Goal: Task Accomplishment & Management: Use online tool/utility

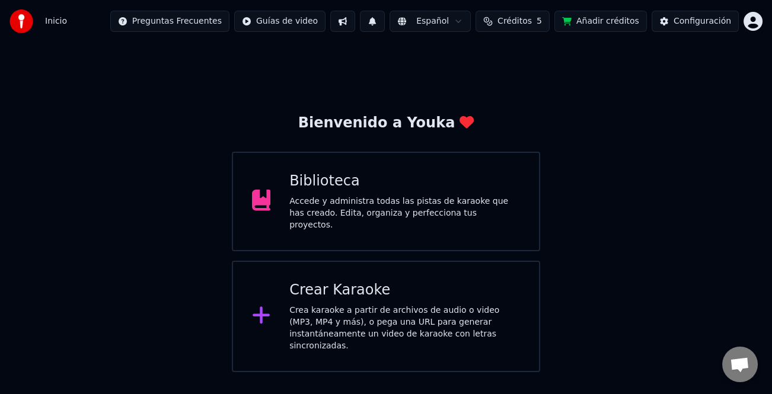
drag, startPoint x: 0, startPoint y: 0, endPoint x: 359, endPoint y: 285, distance: 458.2
click at [359, 285] on div "Crear Karaoke" at bounding box center [404, 290] width 231 height 19
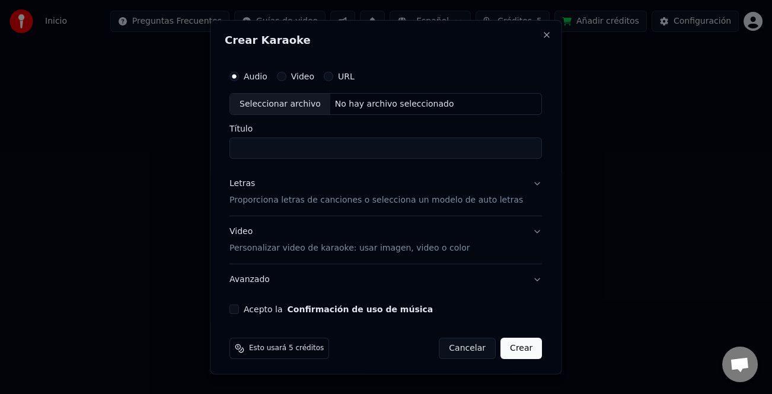
click at [287, 100] on div "Seleccionar archivo" at bounding box center [280, 103] width 100 height 21
type input "**********"
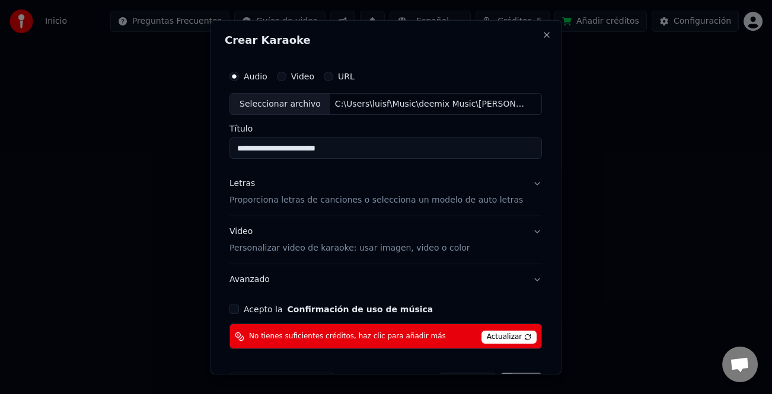
click at [252, 184] on div "Letras" at bounding box center [241, 184] width 25 height 12
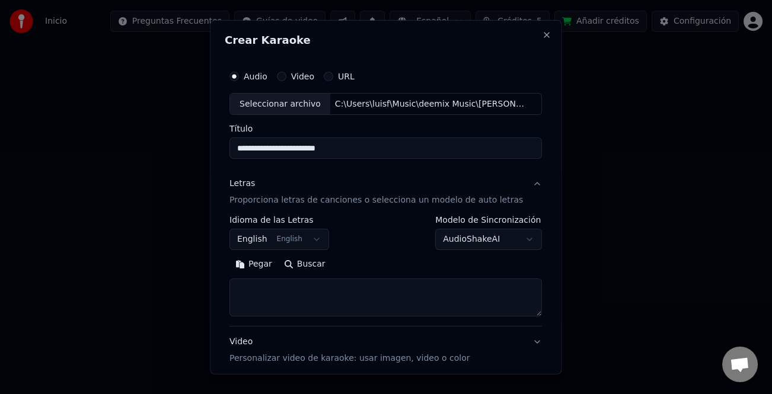
scroll to position [59, 0]
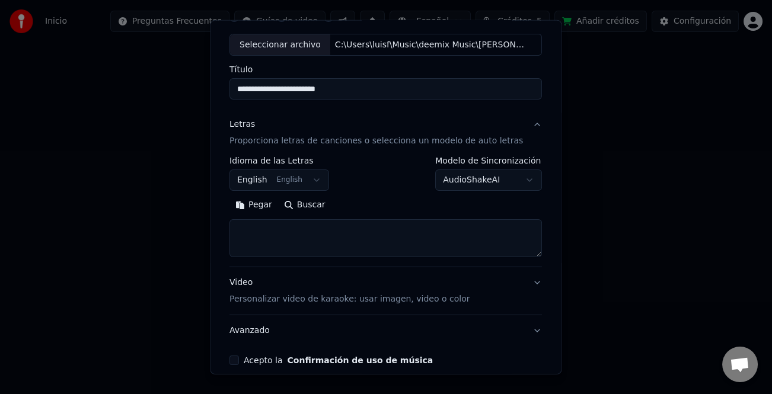
click at [266, 208] on button "Pegar" at bounding box center [253, 205] width 49 height 19
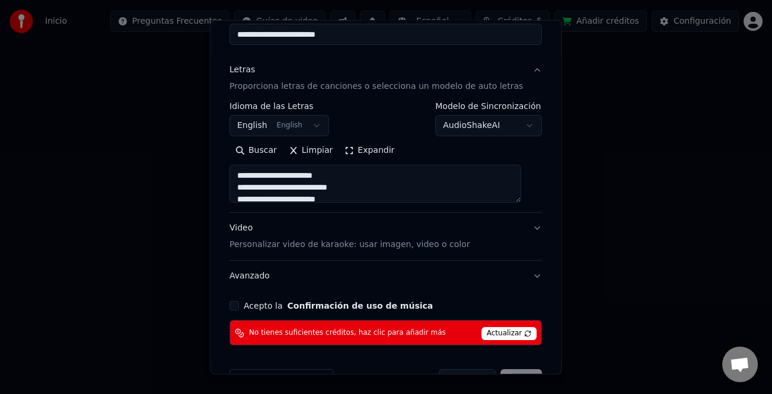
scroll to position [149, 0]
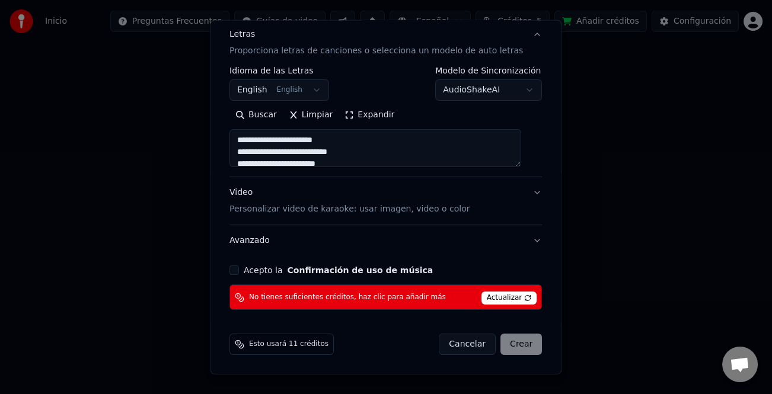
click at [232, 263] on div "**********" at bounding box center [386, 112] width 322 height 405
click at [239, 268] on button "Acepto la Confirmación de uso de música" at bounding box center [233, 270] width 9 height 9
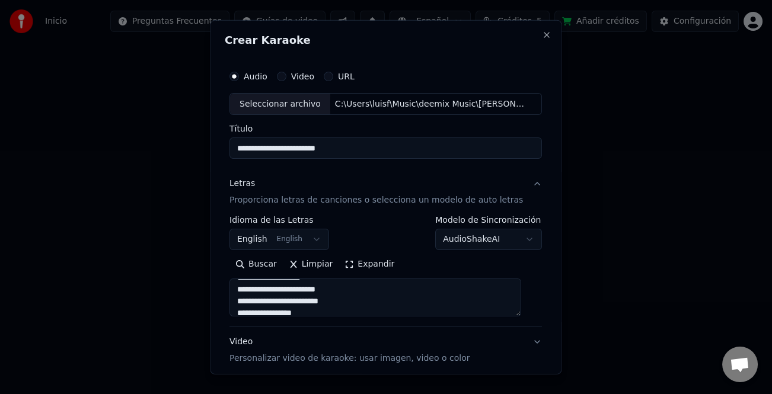
scroll to position [0, 0]
click at [542, 38] on button "Close" at bounding box center [546, 34] width 9 height 9
type textarea "**********"
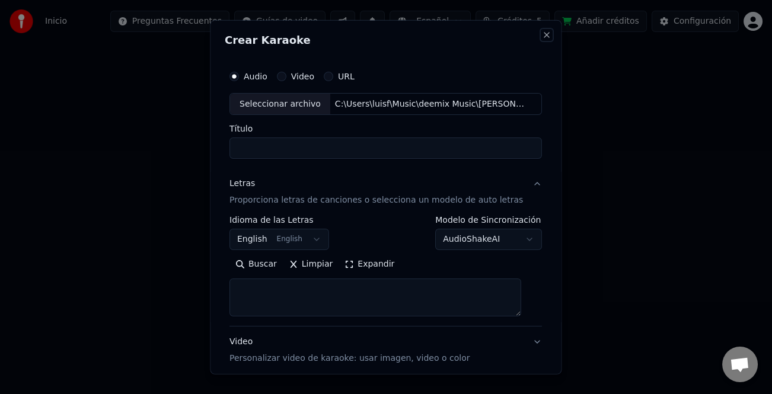
select select
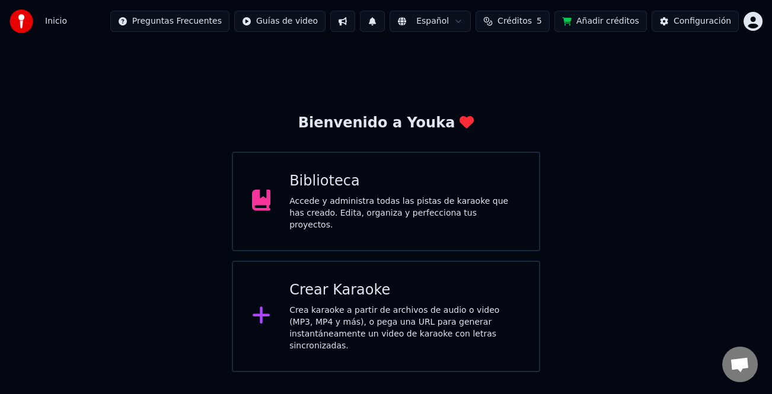
click at [349, 290] on div "Crear Karaoke" at bounding box center [404, 290] width 231 height 19
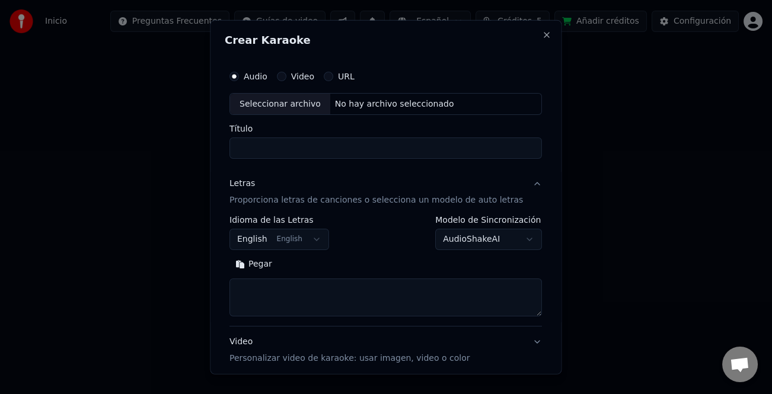
click at [273, 104] on div "Seleccionar archivo" at bounding box center [280, 103] width 100 height 21
type input "**********"
click at [248, 184] on div "Letras" at bounding box center [241, 184] width 25 height 12
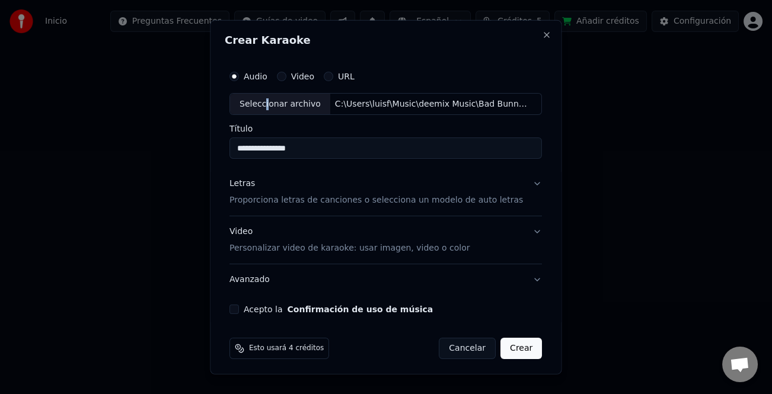
click at [251, 183] on div "Letras" at bounding box center [241, 184] width 25 height 12
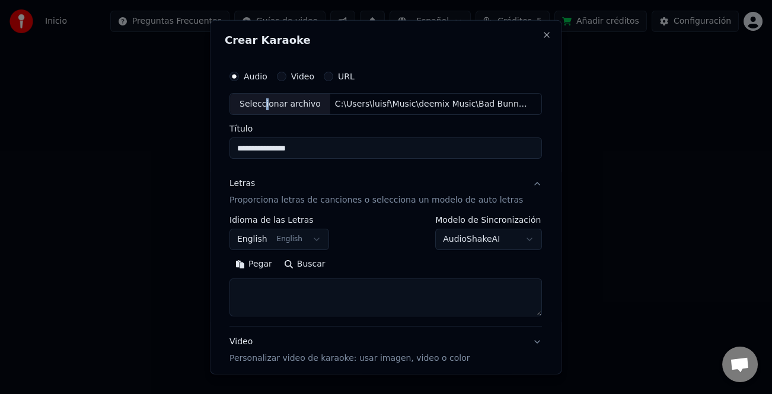
drag, startPoint x: 264, startPoint y: 265, endPoint x: 499, endPoint y: 333, distance: 244.4
click at [269, 266] on button "Pegar" at bounding box center [253, 264] width 49 height 19
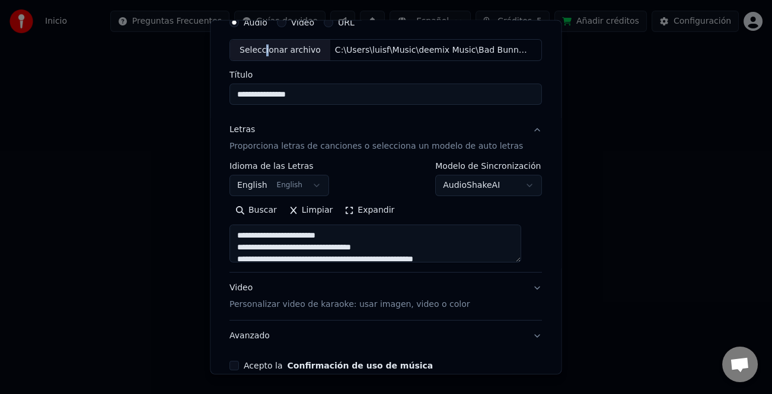
scroll to position [114, 0]
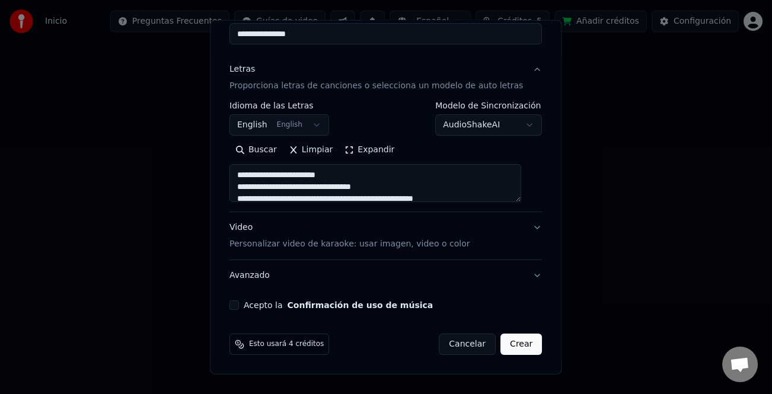
click at [270, 304] on label "Acepto la Confirmación de uso de música" at bounding box center [338, 305] width 189 height 8
click at [239, 304] on button "Acepto la Confirmación de uso de música" at bounding box center [233, 305] width 9 height 9
type textarea "**********"
click at [503, 343] on button "Crear" at bounding box center [520, 344] width 41 height 21
select select "**"
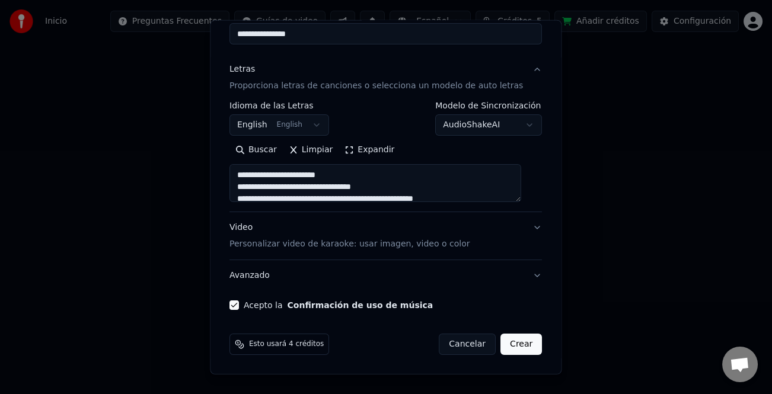
type textarea "**********"
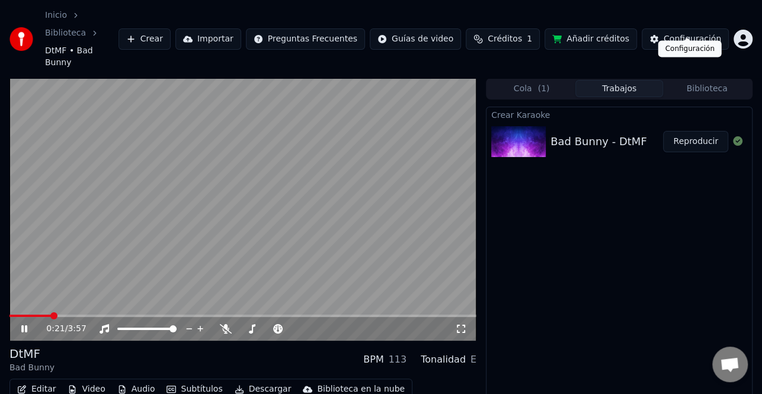
click at [709, 33] on div "Configuración" at bounding box center [692, 39] width 57 height 12
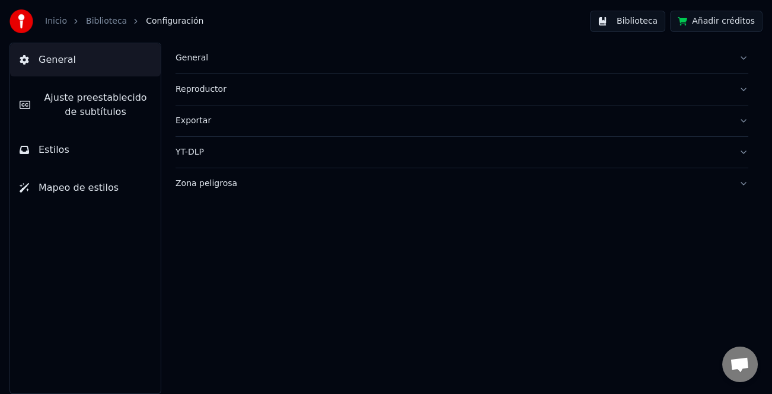
click at [119, 97] on span "Ajuste preestablecido de subtítulos" at bounding box center [95, 105] width 111 height 28
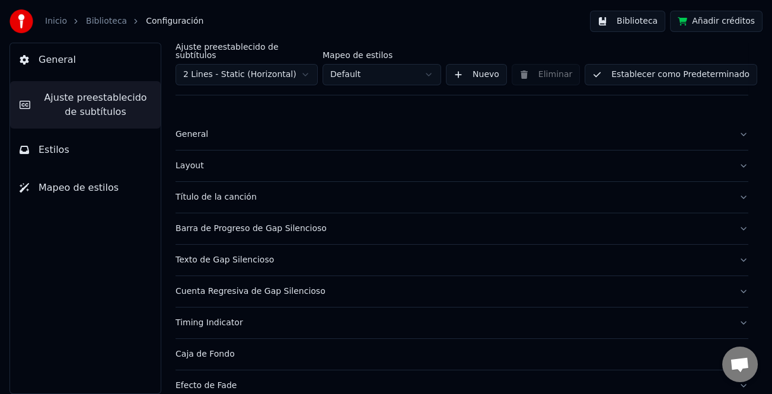
click at [193, 129] on div "General" at bounding box center [452, 135] width 554 height 12
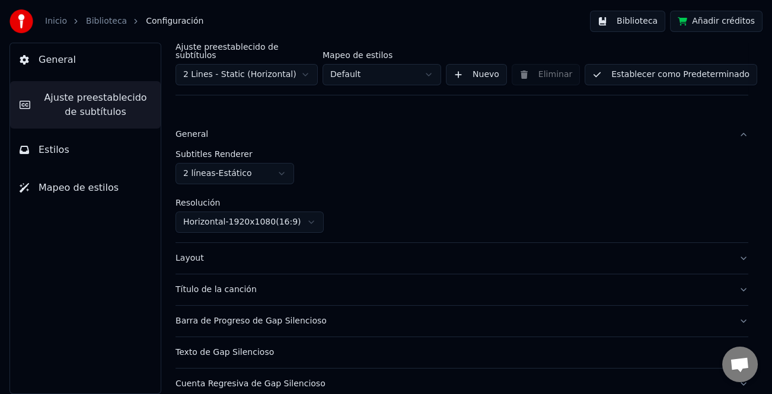
click at [293, 171] on html "Inicio Biblioteca Configuración Biblioteca Añadir créditos General Ajuste prees…" at bounding box center [386, 197] width 772 height 394
click at [281, 168] on html "Inicio Biblioteca Configuración Biblioteca Añadir créditos General Ajuste prees…" at bounding box center [386, 197] width 772 height 394
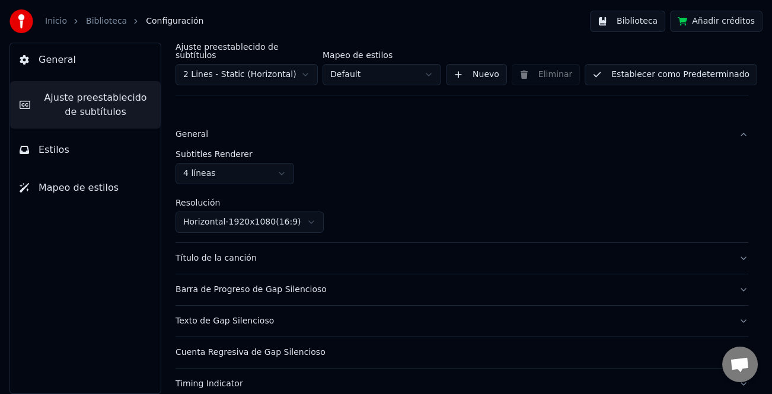
click at [674, 78] on div "Ajuste preestablecido de subtítulos 2 Lines - Static (Horizontal) Mapeo de esti…" at bounding box center [461, 69] width 573 height 53
click at [674, 72] on button "Establecer como Predeterminado" at bounding box center [670, 74] width 172 height 21
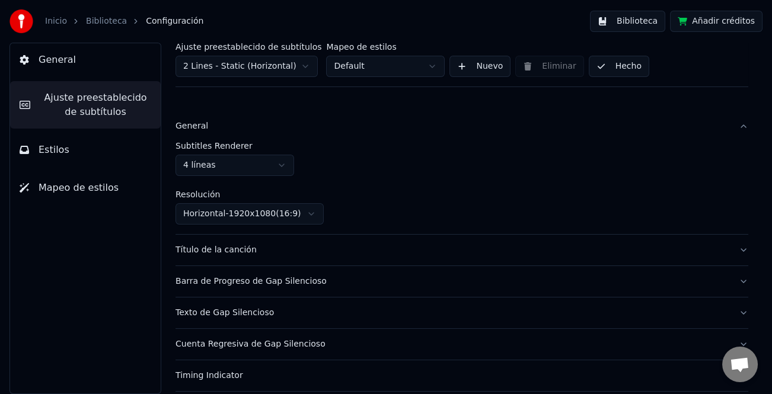
click at [611, 68] on button "Hecho" at bounding box center [619, 66] width 60 height 21
click at [630, 18] on button "Biblioteca" at bounding box center [627, 21] width 75 height 21
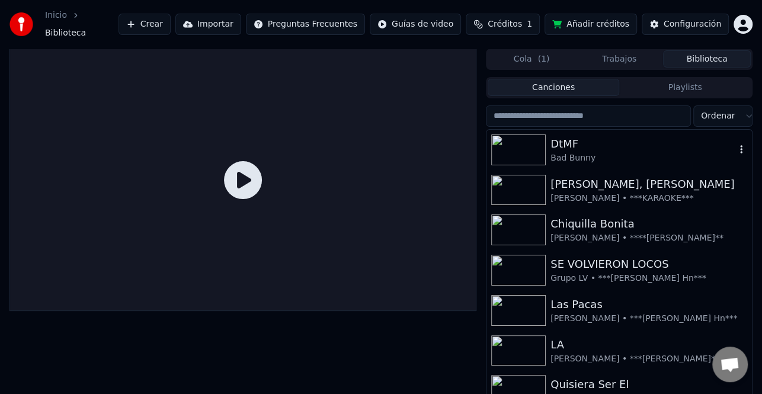
click at [594, 143] on div "DtMF" at bounding box center [643, 144] width 185 height 17
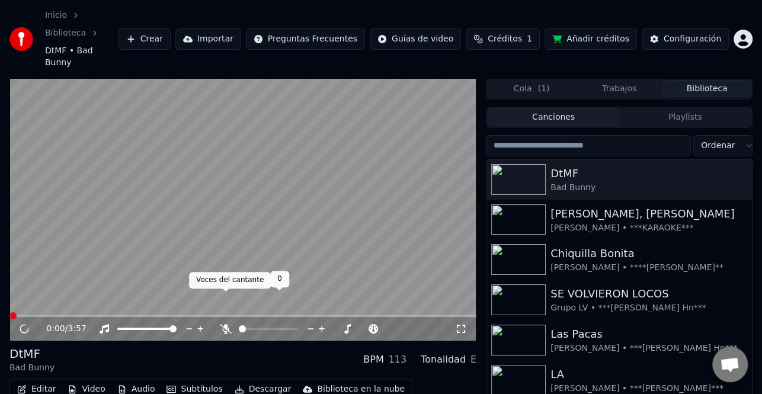
click at [226, 324] on icon at bounding box center [226, 328] width 12 height 9
click at [30, 324] on icon at bounding box center [32, 328] width 27 height 9
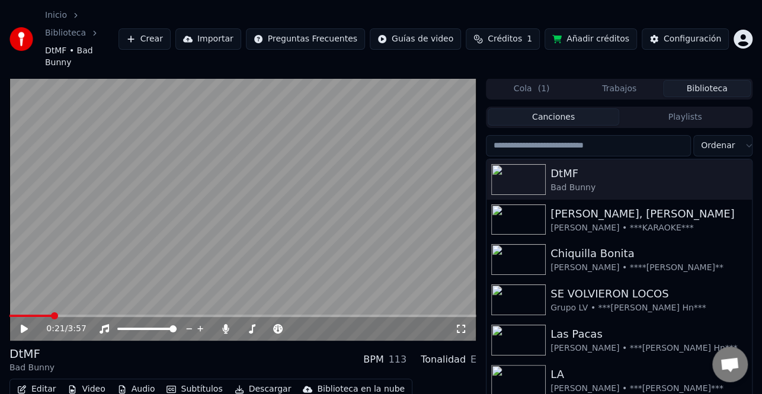
click at [28, 324] on icon at bounding box center [32, 328] width 27 height 9
click at [30, 324] on icon at bounding box center [32, 328] width 27 height 9
click at [43, 381] on button "Editar" at bounding box center [36, 389] width 48 height 17
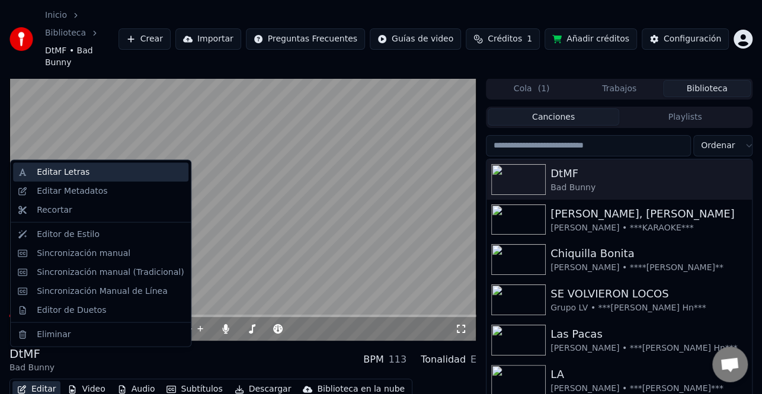
click at [89, 172] on div "Editar Letras" at bounding box center [110, 173] width 147 height 12
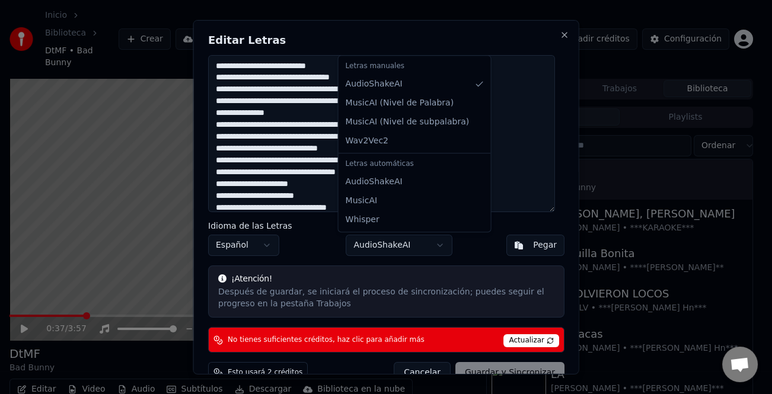
click at [427, 251] on body "Inicio Biblioteca DtMF • Bad Bunny Crear Importar Preguntas Frecuentes Guías de…" at bounding box center [381, 197] width 762 height 394
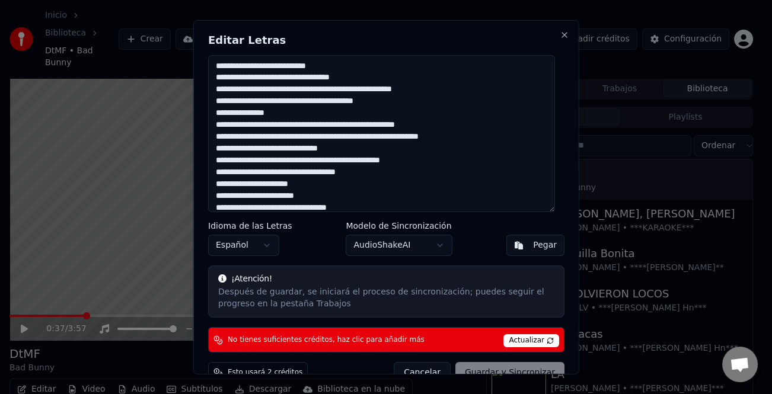
click at [546, 38] on h2 "Editar Letras" at bounding box center [386, 39] width 356 height 11
click at [560, 36] on button "Close" at bounding box center [564, 34] width 9 height 9
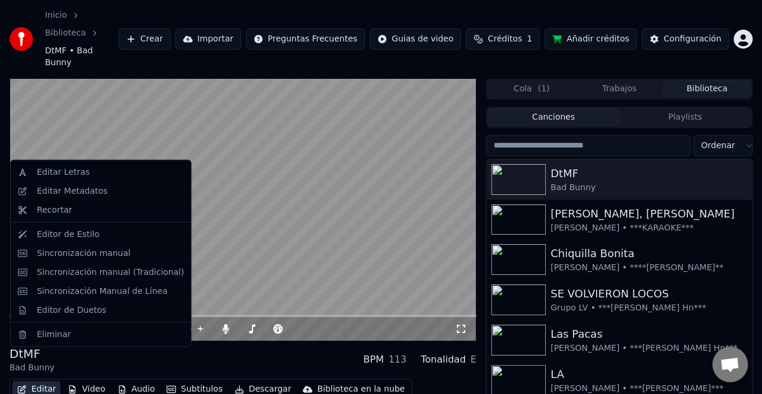
click at [40, 381] on button "Editar" at bounding box center [36, 389] width 48 height 17
click at [86, 238] on div "Editor de Estilo" at bounding box center [68, 234] width 63 height 12
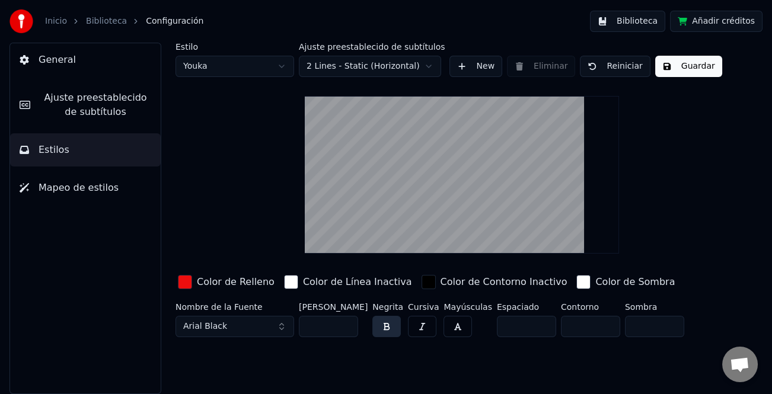
click at [81, 198] on button "Mapeo de estilos" at bounding box center [85, 187] width 151 height 33
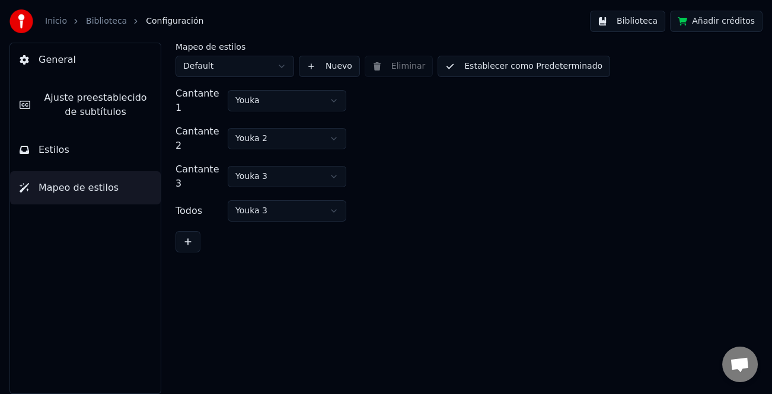
click at [61, 151] on span "Estilos" at bounding box center [54, 150] width 31 height 14
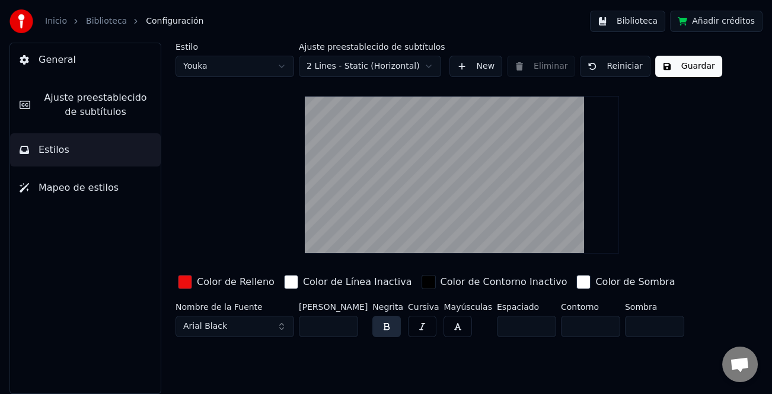
click at [279, 328] on button "Arial Black" at bounding box center [234, 326] width 119 height 21
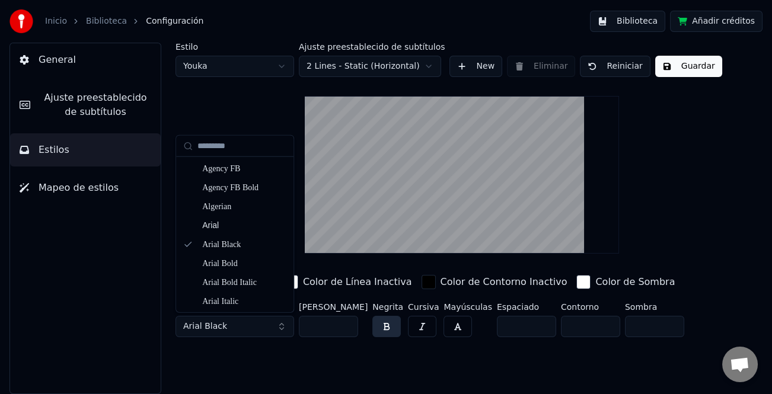
click at [62, 58] on span "General" at bounding box center [57, 60] width 37 height 14
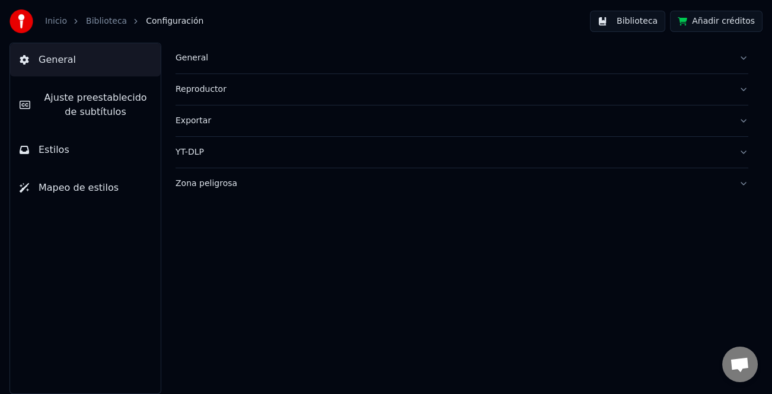
click at [16, 19] on img at bounding box center [21, 21] width 24 height 24
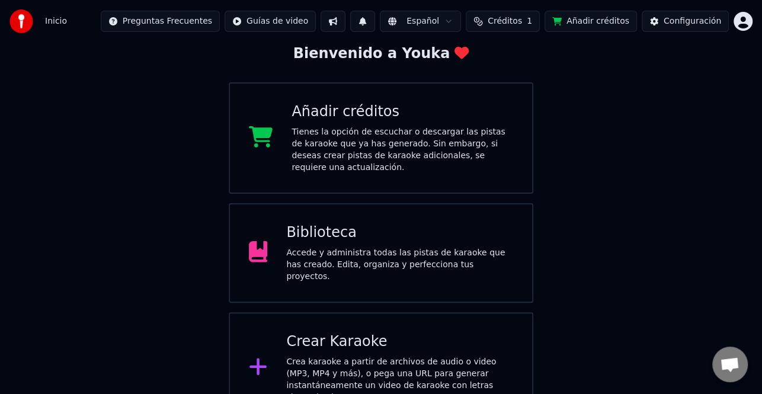
scroll to position [71, 0]
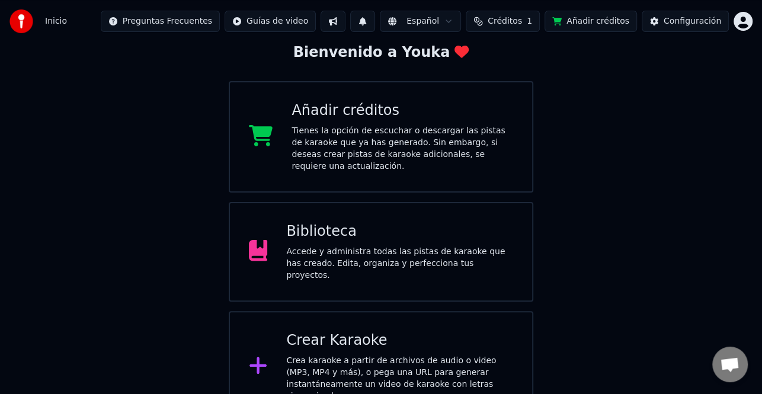
drag, startPoint x: 388, startPoint y: 317, endPoint x: 405, endPoint y: 242, distance: 76.8
click at [486, 283] on div "Bienvenido a Youka Añadir créditos Tienes la opción de escuchar o descargar las…" at bounding box center [381, 232] width 305 height 379
click at [398, 235] on div "Biblioteca Accede y administra todas las pistas de karaoke que has creado. Edit…" at bounding box center [399, 251] width 227 height 59
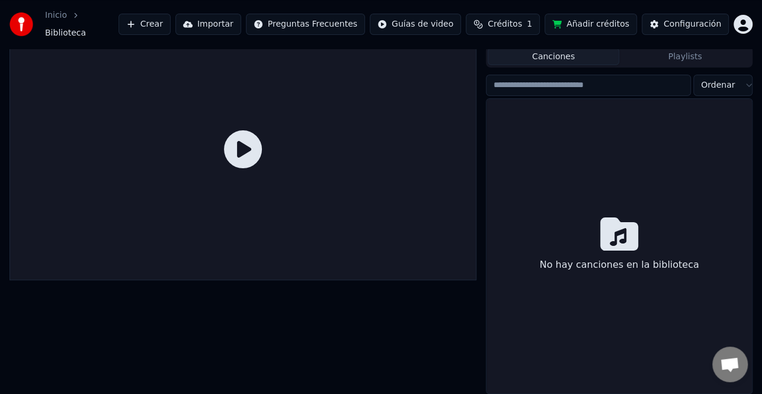
scroll to position [24, 0]
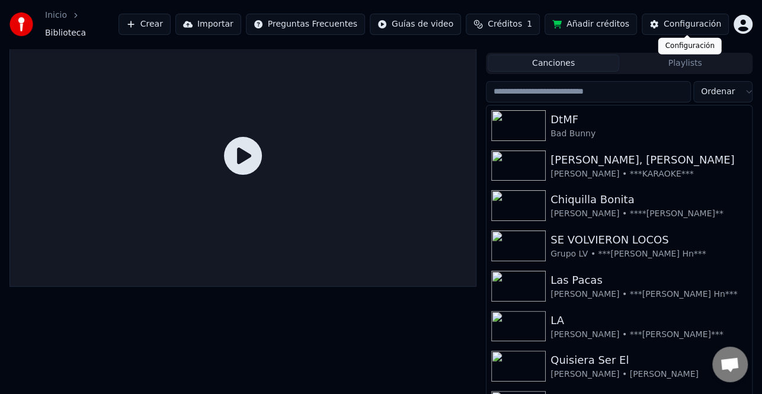
click at [692, 21] on div "Configuración" at bounding box center [692, 24] width 57 height 12
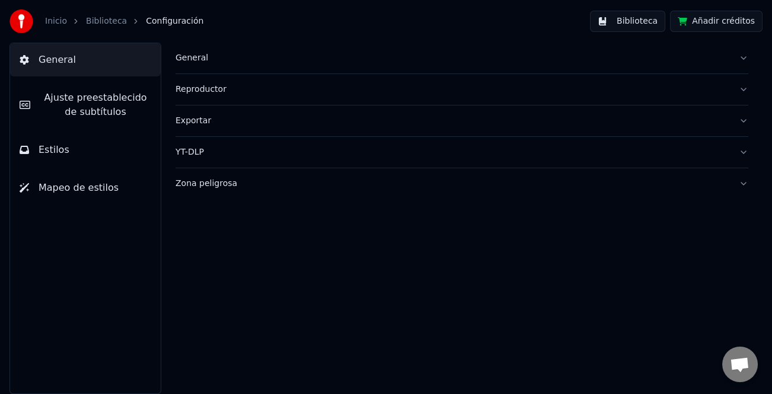
click at [94, 106] on span "Ajuste preestablecido de subtítulos" at bounding box center [95, 105] width 111 height 28
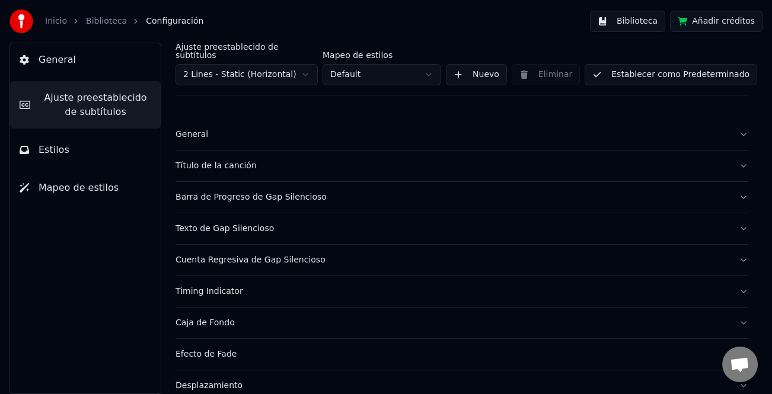
click at [253, 223] on div "Texto de Gap Silencioso" at bounding box center [452, 229] width 554 height 12
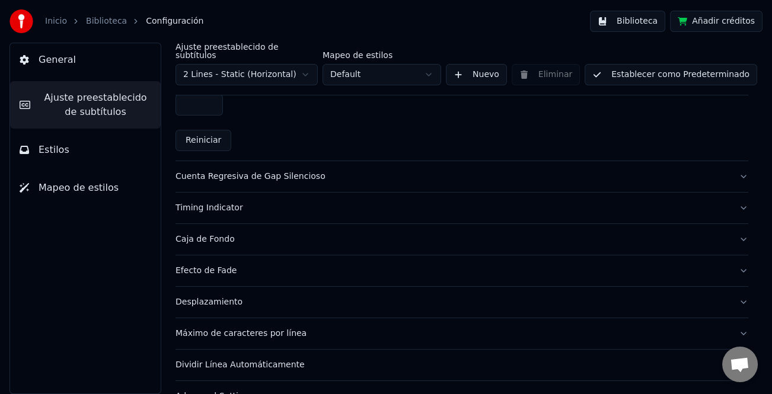
scroll to position [610, 0]
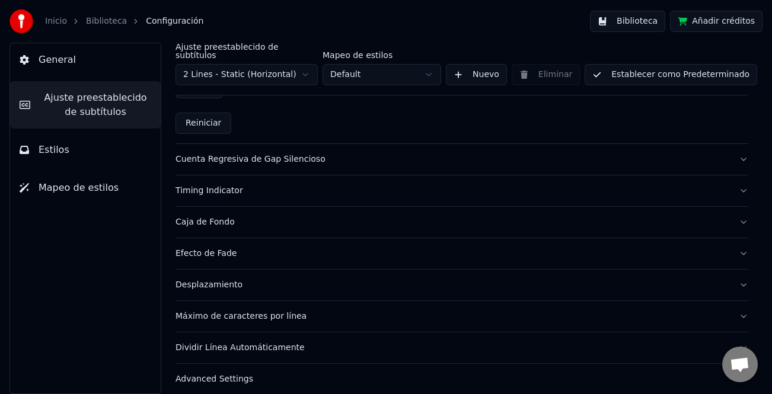
click at [277, 144] on button "Cuenta Regresiva de Gap Silencioso" at bounding box center [461, 159] width 573 height 31
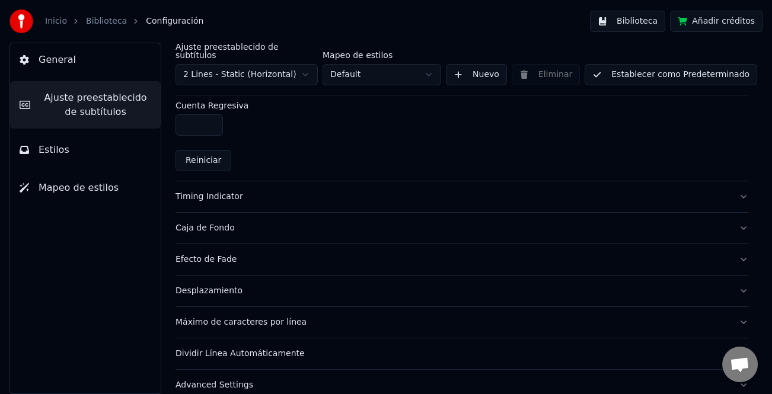
scroll to position [566, 0]
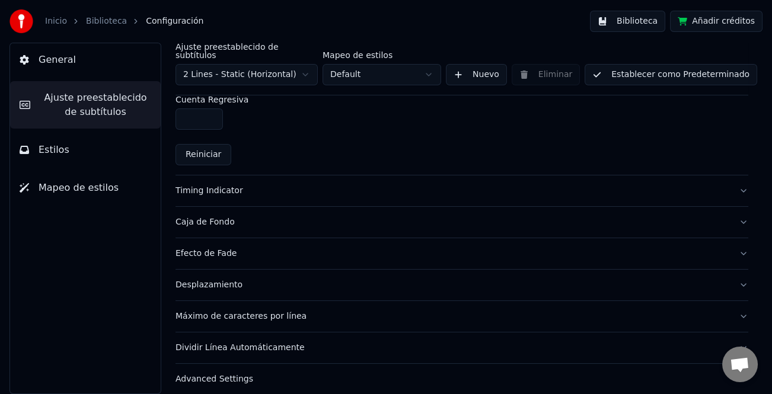
click at [207, 185] on div "Timing Indicator" at bounding box center [452, 191] width 554 height 12
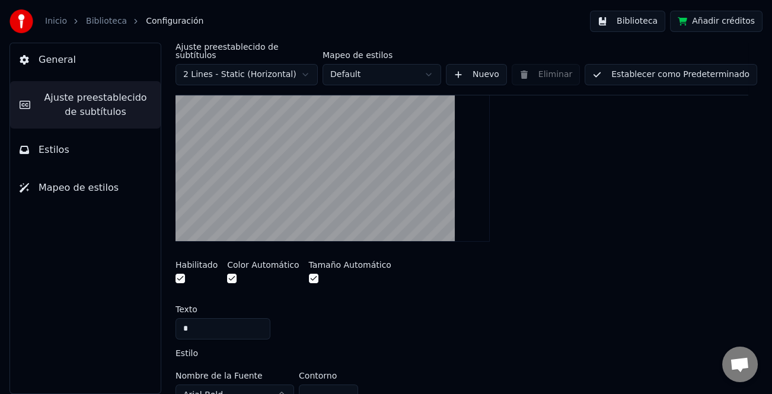
scroll to position [270, 0]
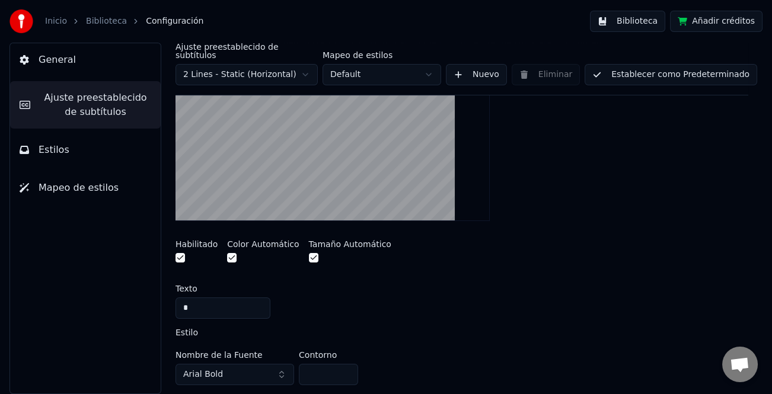
click at [181, 253] on button "button" at bounding box center [179, 257] width 9 height 9
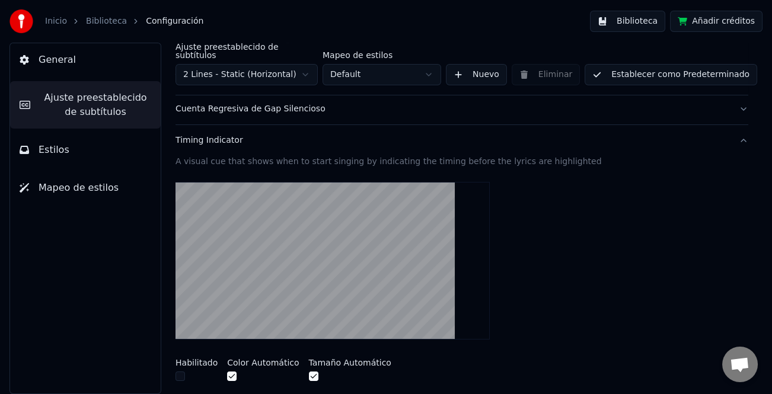
click at [661, 64] on button "Establecer como Predeterminado" at bounding box center [670, 74] width 172 height 21
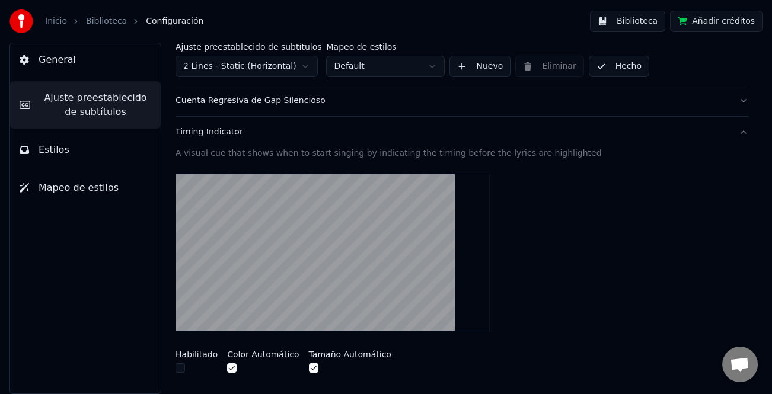
click at [612, 65] on button "Hecho" at bounding box center [619, 66] width 60 height 21
click at [635, 17] on button "Biblioteca" at bounding box center [627, 21] width 75 height 21
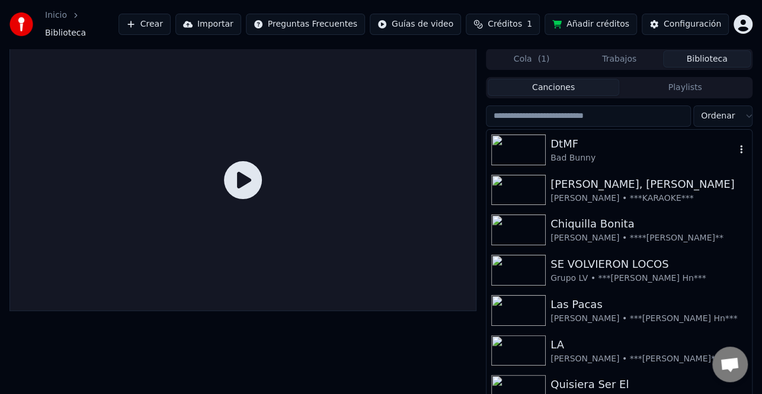
click at [576, 152] on div "Bad Bunny" at bounding box center [643, 158] width 185 height 12
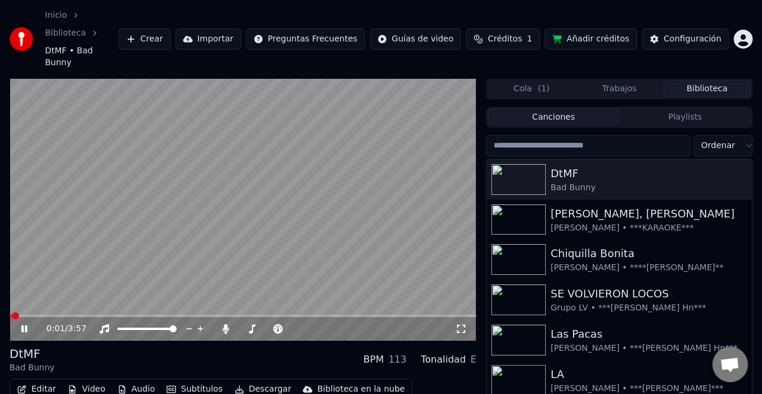
click at [27, 325] on icon at bounding box center [24, 328] width 6 height 7
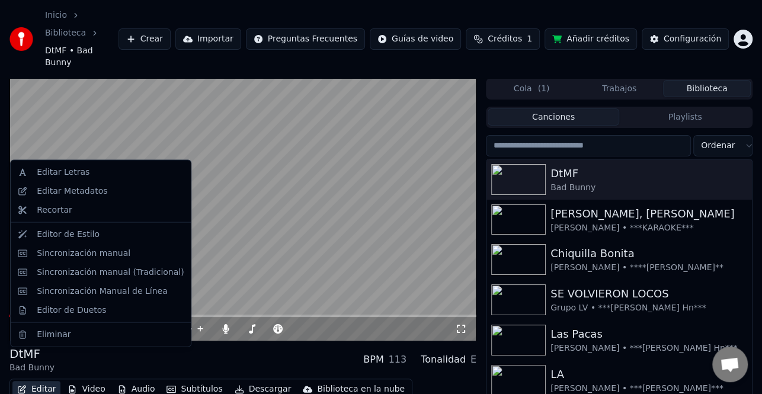
click at [39, 381] on button "Editar" at bounding box center [36, 389] width 48 height 17
click at [115, 267] on div "Sincronización manual (Tradicional)" at bounding box center [110, 272] width 147 height 12
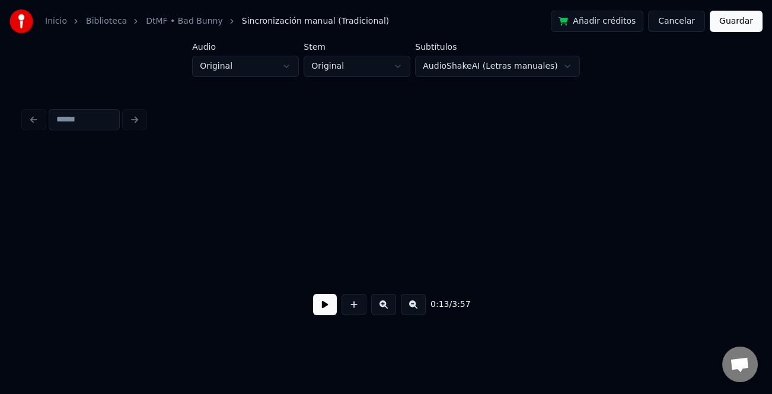
scroll to position [0, 1185]
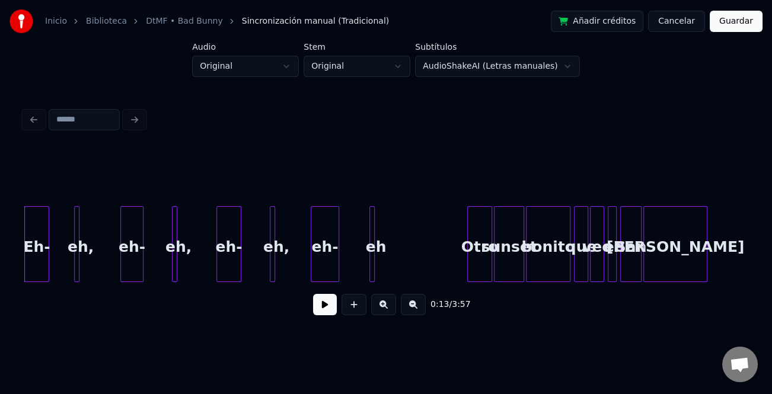
click at [321, 305] on button at bounding box center [325, 304] width 24 height 21
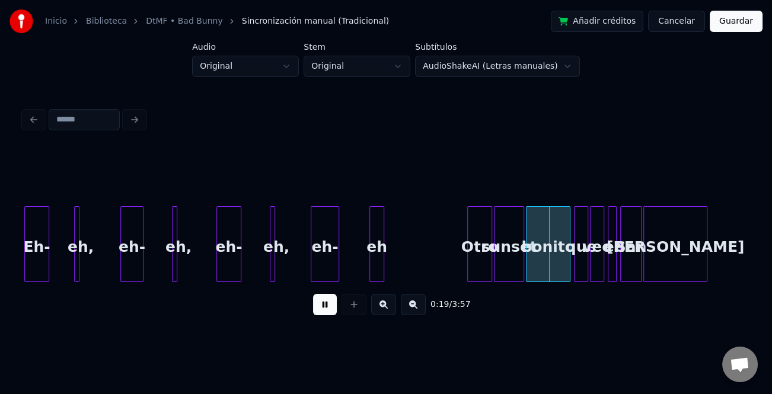
click at [380, 262] on div at bounding box center [382, 244] width 4 height 75
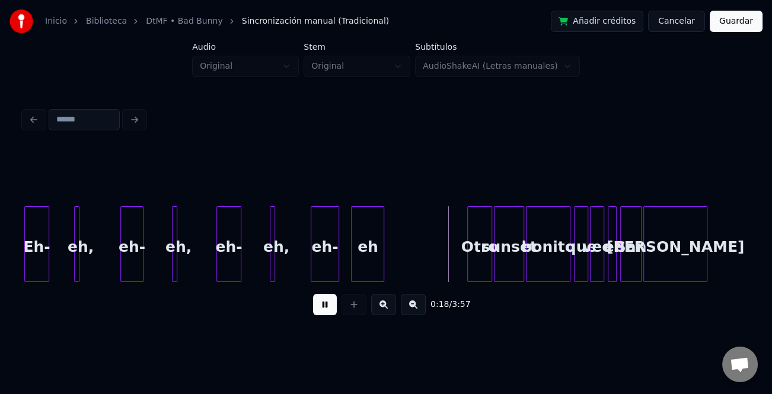
click at [354, 267] on div at bounding box center [353, 244] width 4 height 75
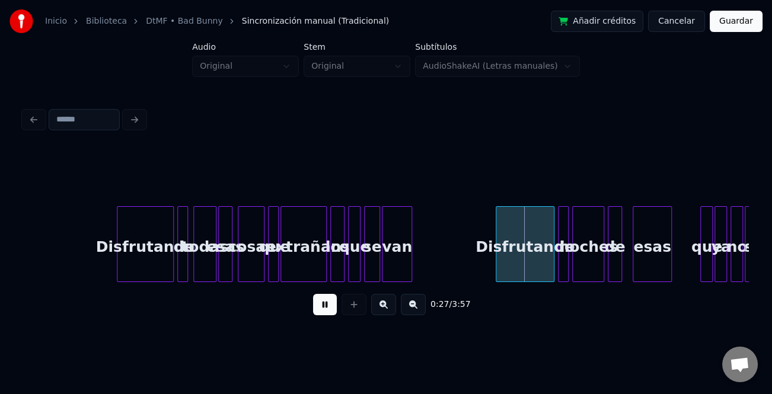
drag, startPoint x: 82, startPoint y: 254, endPoint x: 238, endPoint y: 284, distance: 158.2
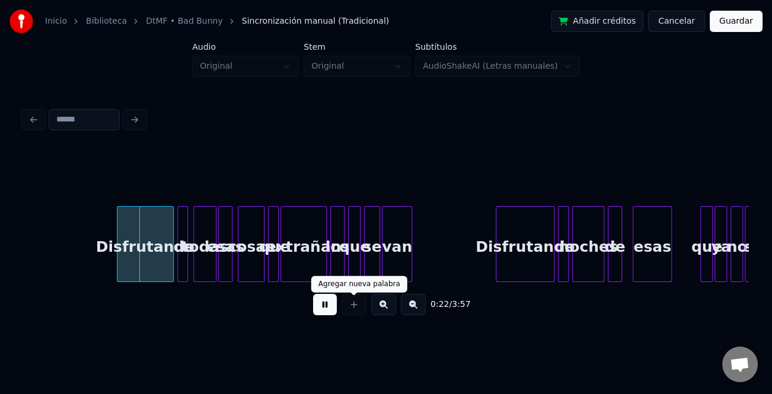
click at [381, 309] on button at bounding box center [383, 304] width 25 height 21
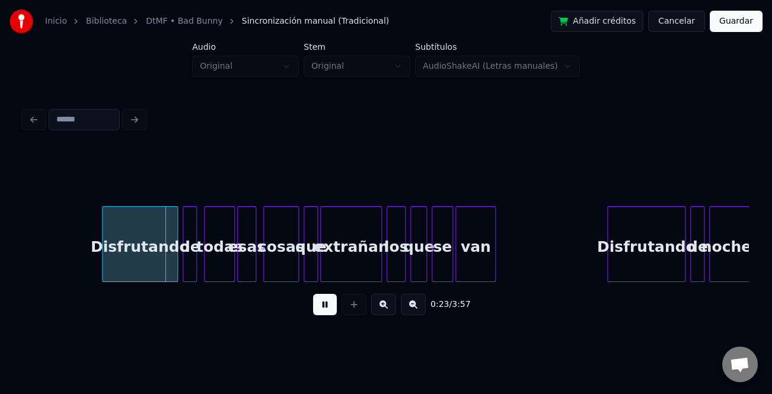
click at [382, 309] on button at bounding box center [383, 304] width 25 height 21
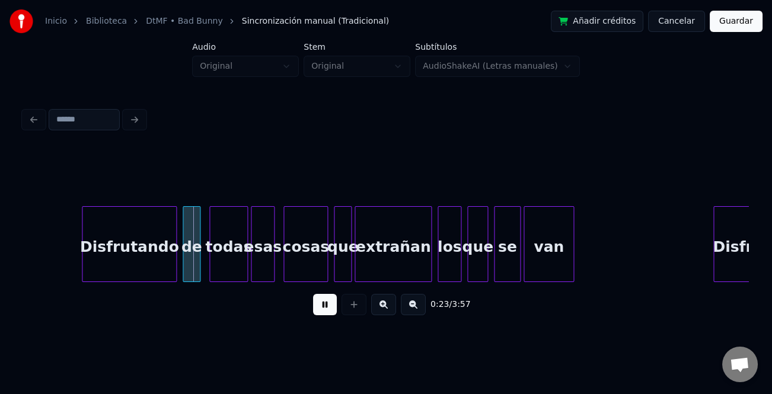
click at [382, 309] on button at bounding box center [383, 304] width 25 height 21
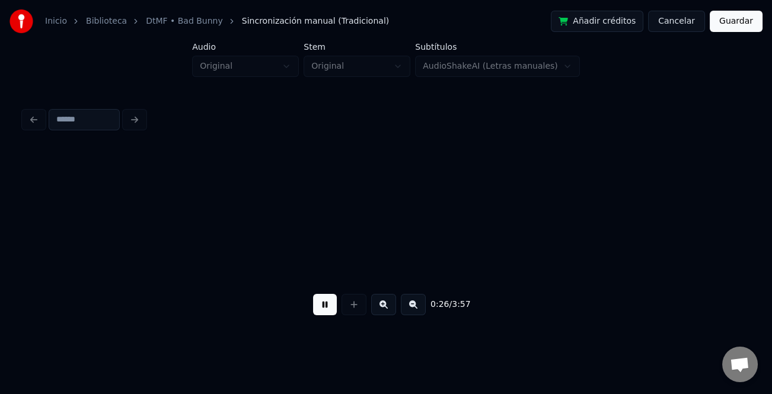
scroll to position [0, 4703]
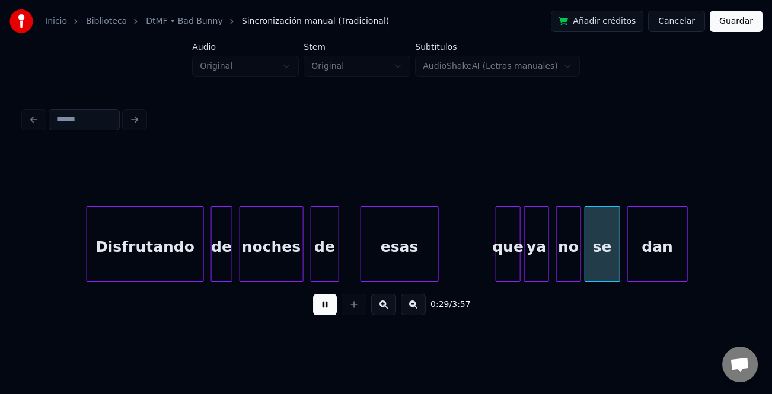
click at [327, 305] on button at bounding box center [325, 304] width 24 height 21
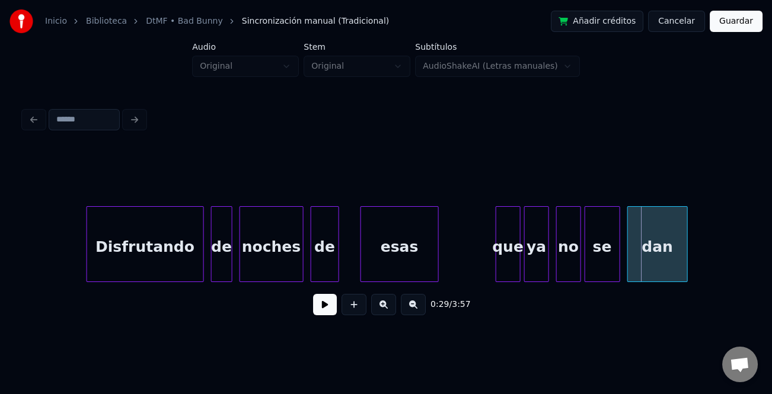
click at [496, 251] on div at bounding box center [498, 244] width 4 height 75
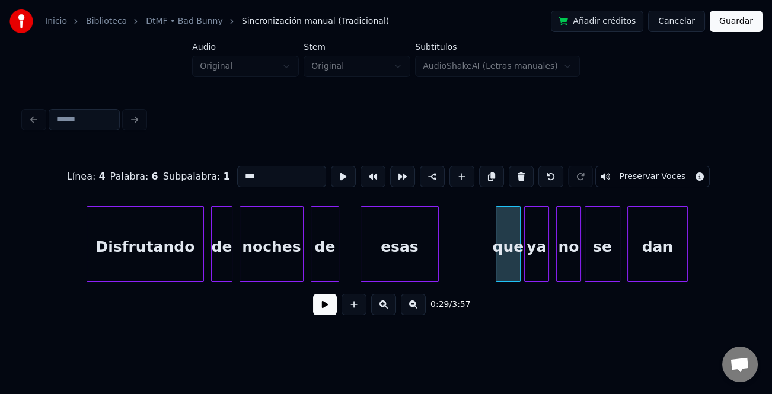
click at [245, 169] on input "***" at bounding box center [281, 176] width 89 height 21
click at [242, 172] on input "***" at bounding box center [281, 176] width 89 height 21
type input "***"
click at [328, 302] on button at bounding box center [325, 304] width 24 height 21
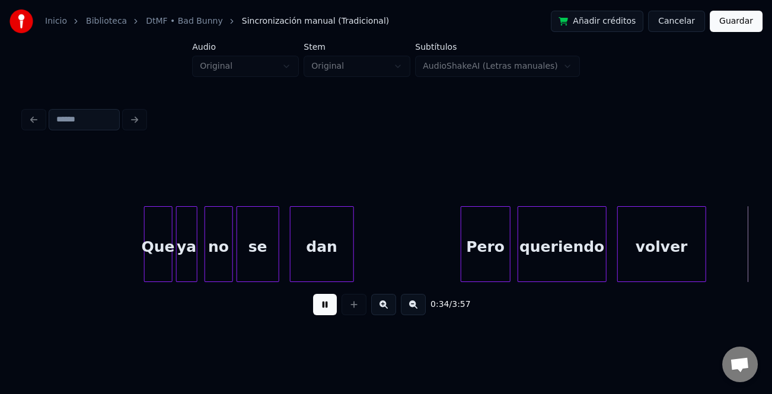
scroll to position [0, 6153]
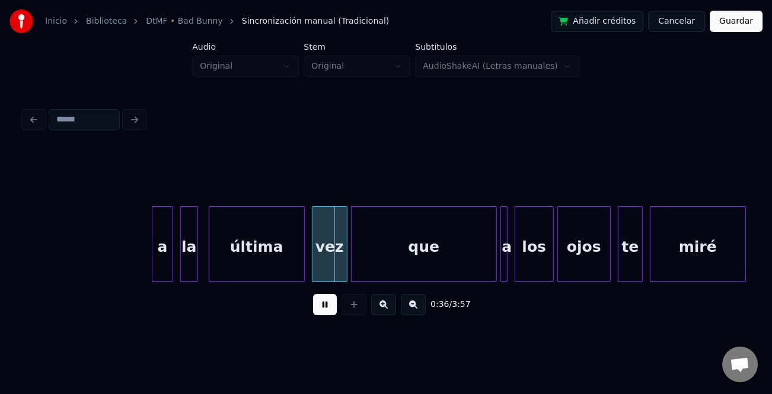
click at [152, 255] on div at bounding box center [154, 244] width 4 height 75
drag, startPoint x: 321, startPoint y: 308, endPoint x: 195, endPoint y: 258, distance: 135.5
click at [320, 306] on button at bounding box center [325, 304] width 24 height 21
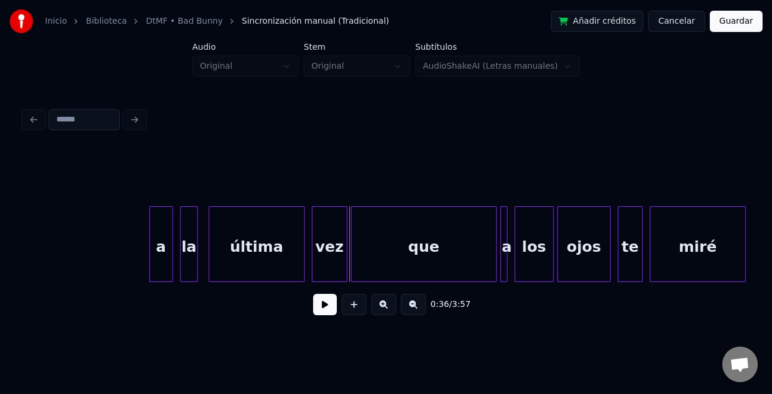
click at [163, 250] on div "a" at bounding box center [161, 247] width 23 height 81
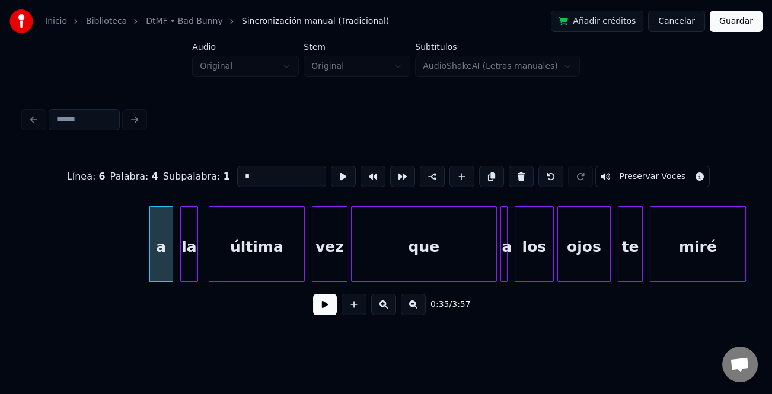
click at [272, 175] on input "*" at bounding box center [281, 176] width 89 height 21
type input "*"
click at [323, 306] on button at bounding box center [325, 304] width 24 height 21
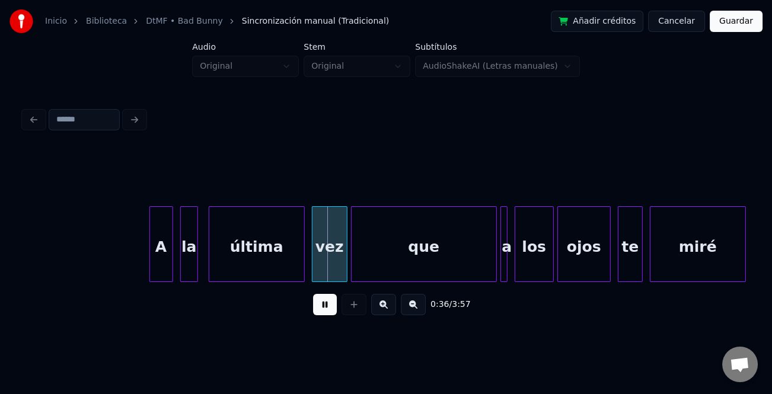
drag, startPoint x: 324, startPoint y: 306, endPoint x: 355, endPoint y: 258, distance: 56.9
click at [325, 303] on button at bounding box center [325, 304] width 24 height 21
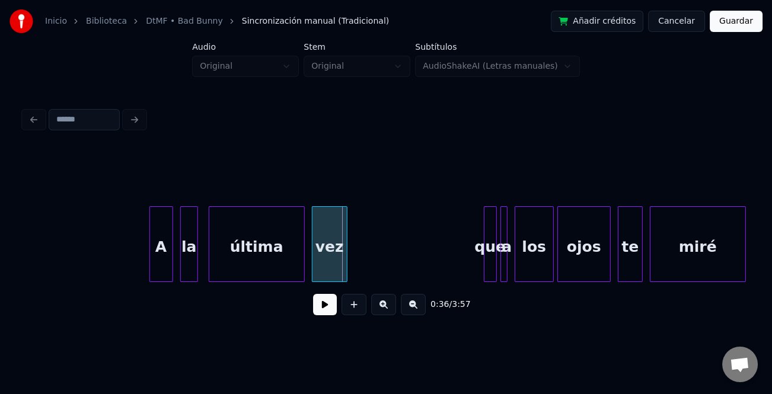
click at [484, 263] on div at bounding box center [486, 244] width 4 height 75
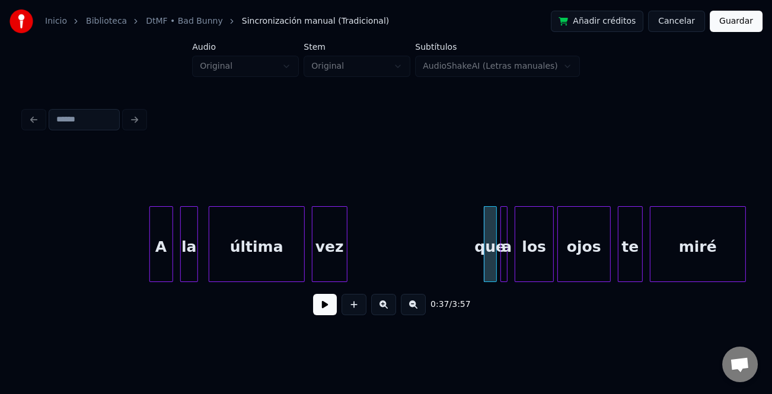
click at [494, 254] on div at bounding box center [495, 244] width 4 height 75
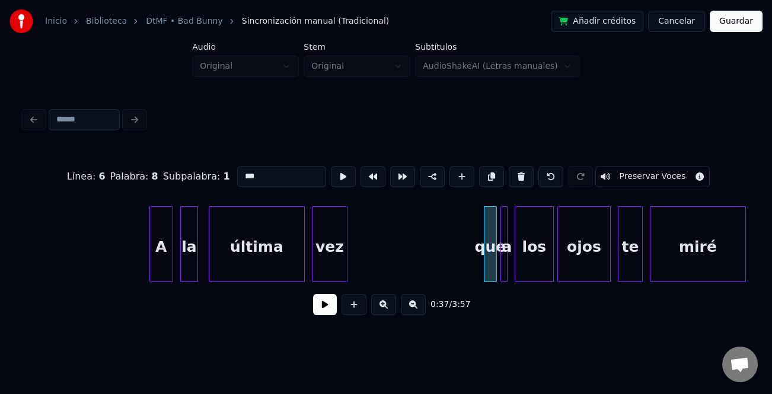
click at [241, 171] on input "***" at bounding box center [281, 176] width 89 height 21
type input "***"
drag, startPoint x: 325, startPoint y: 295, endPoint x: 328, endPoint y: 308, distance: 12.7
click at [328, 306] on div "0:37 / 3:57" at bounding box center [386, 304] width 724 height 45
click at [328, 309] on button at bounding box center [325, 304] width 24 height 21
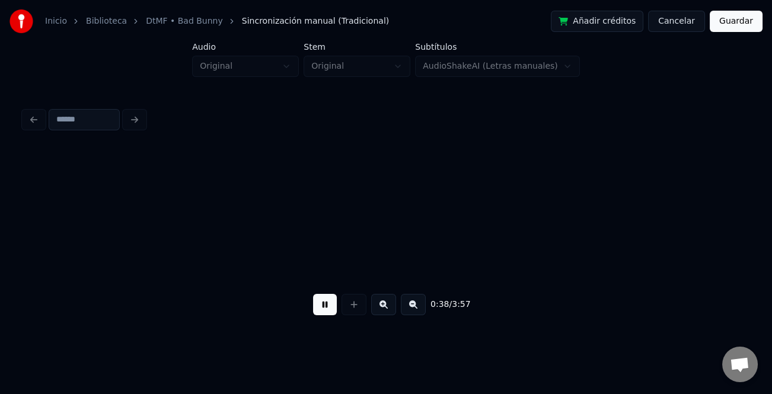
scroll to position [0, 6879]
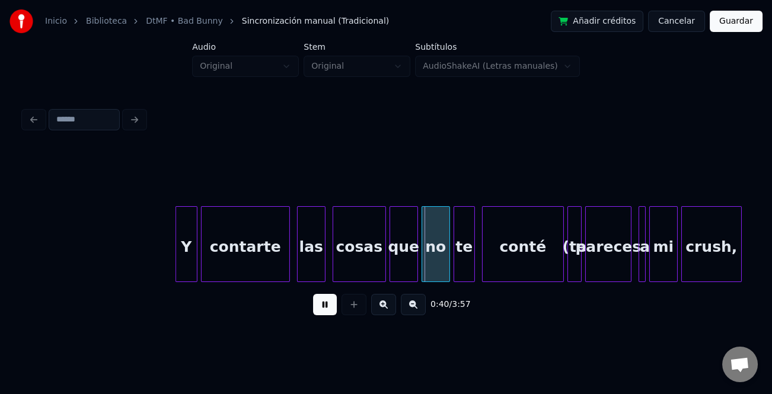
click at [176, 263] on div at bounding box center [178, 244] width 4 height 75
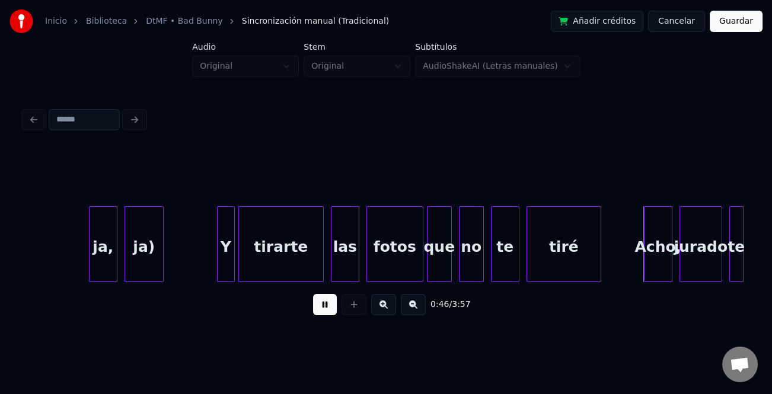
click at [315, 296] on div "0:46 / 3:57" at bounding box center [385, 305] width 705 height 26
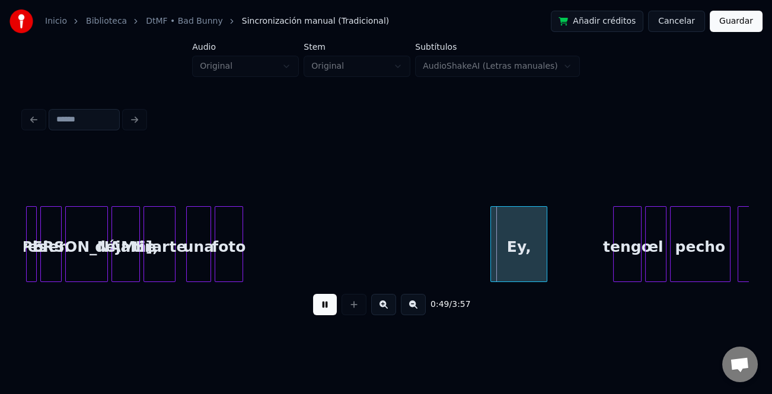
click at [523, 268] on div "Ey," at bounding box center [519, 247] width 56 height 81
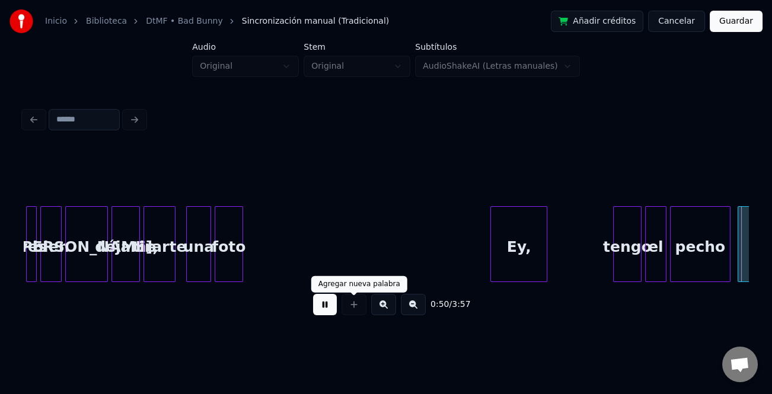
scroll to position [0, 9055]
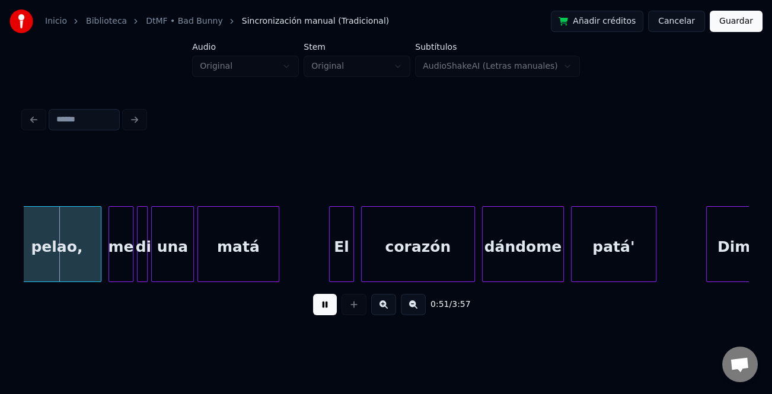
click at [327, 307] on button at bounding box center [325, 304] width 24 height 21
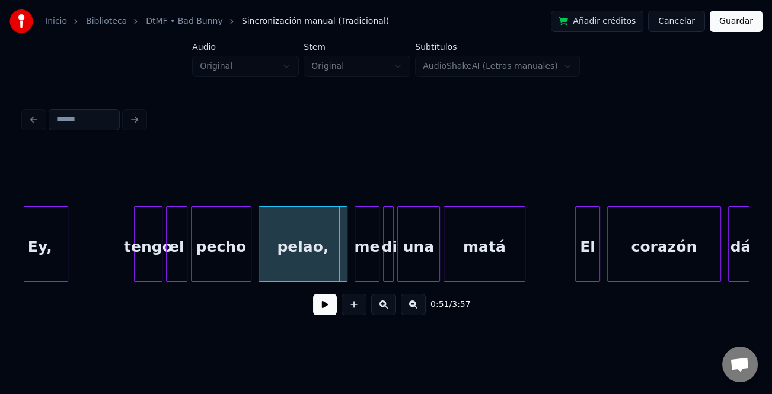
click at [156, 259] on div "tengo" at bounding box center [148, 247] width 27 height 81
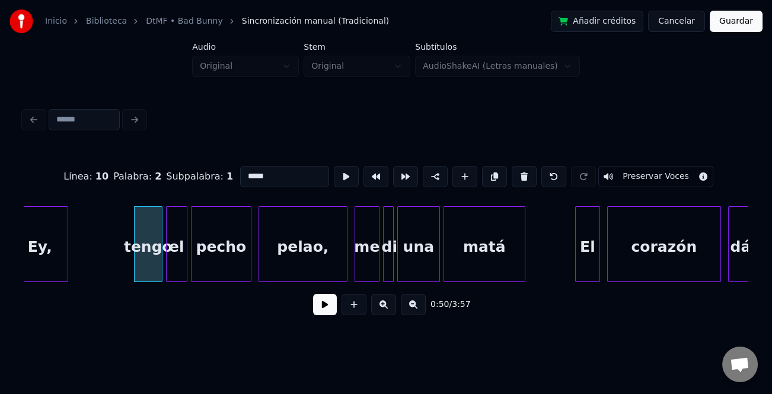
click at [247, 171] on input "*****" at bounding box center [284, 176] width 89 height 21
click at [245, 175] on input "*****" at bounding box center [284, 176] width 89 height 21
click at [244, 172] on input "*****" at bounding box center [284, 176] width 89 height 21
type input "*****"
click at [334, 303] on button at bounding box center [325, 304] width 24 height 21
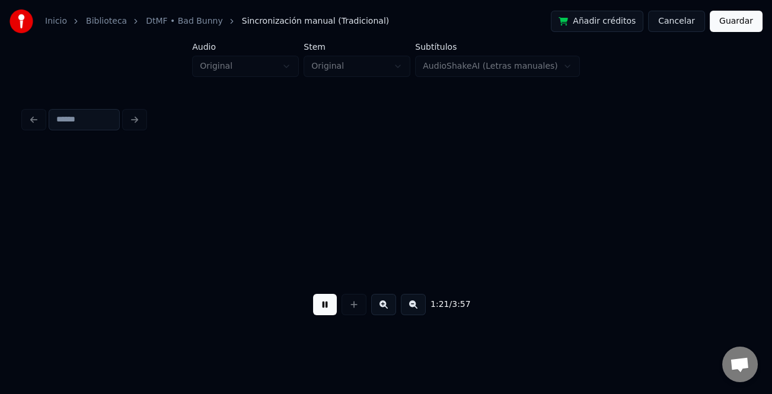
scroll to position [0, 14556]
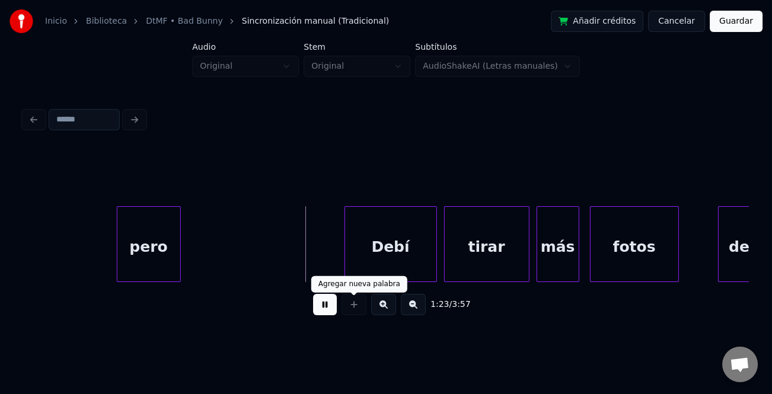
drag, startPoint x: 324, startPoint y: 307, endPoint x: 177, endPoint y: 260, distance: 154.8
click at [324, 308] on button at bounding box center [325, 304] width 24 height 21
click at [126, 248] on div "pero" at bounding box center [148, 247] width 63 height 81
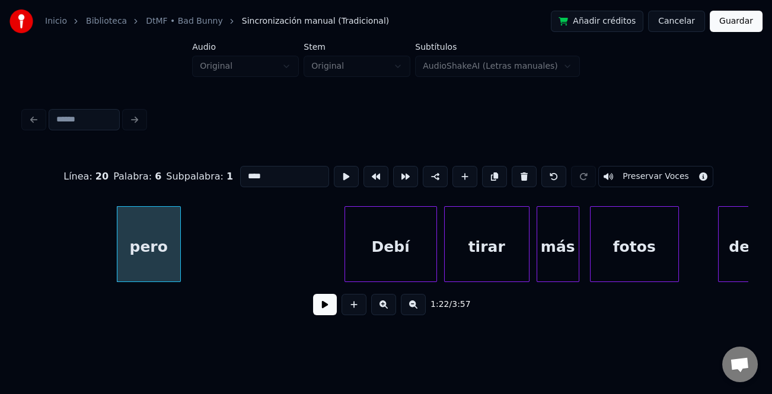
click at [248, 168] on input "****" at bounding box center [284, 176] width 89 height 21
click at [244, 177] on input "****" at bounding box center [284, 176] width 89 height 21
type input "****"
click at [331, 315] on button at bounding box center [325, 304] width 24 height 21
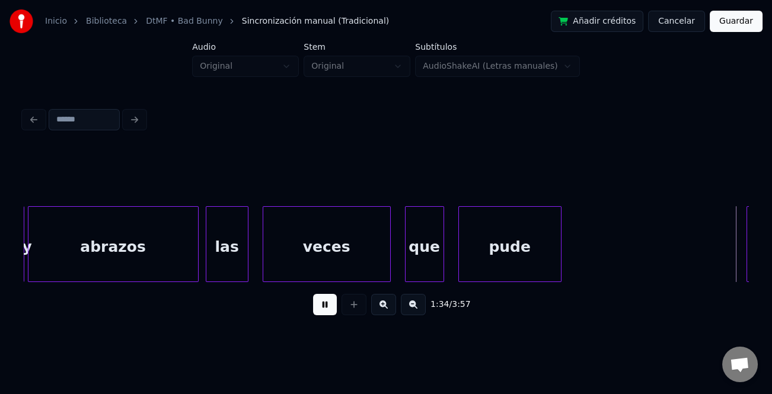
scroll to position [0, 16731]
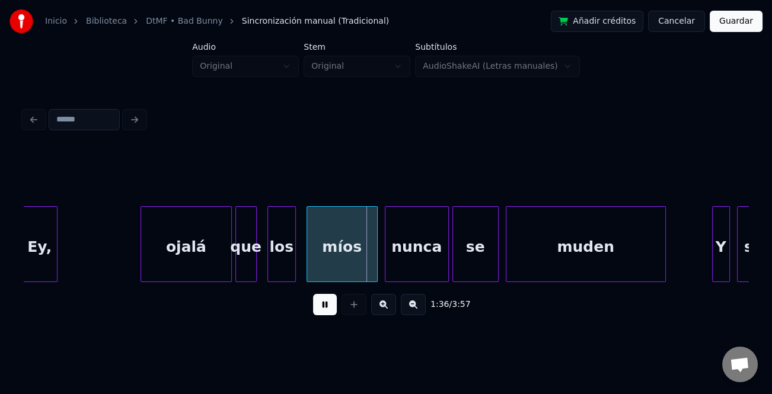
click at [141, 266] on div at bounding box center [143, 244] width 4 height 75
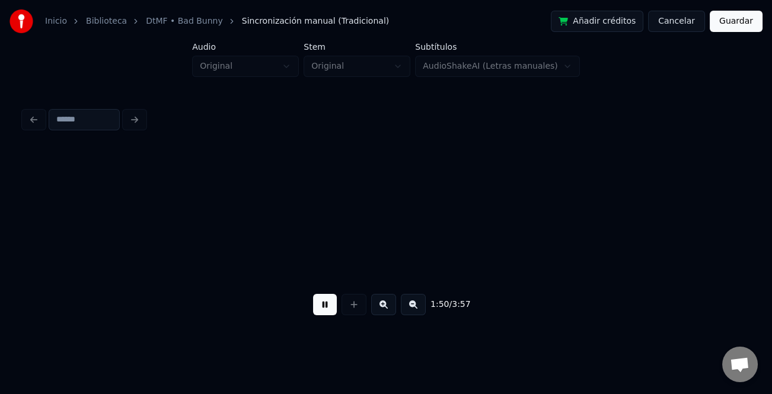
scroll to position [0, 19632]
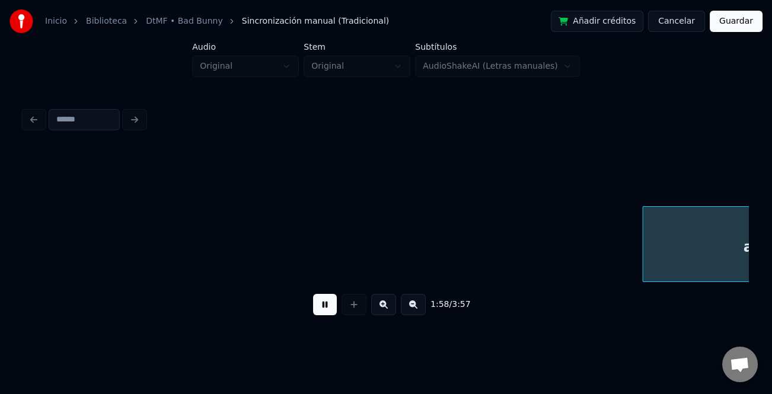
scroll to position [0, 21083]
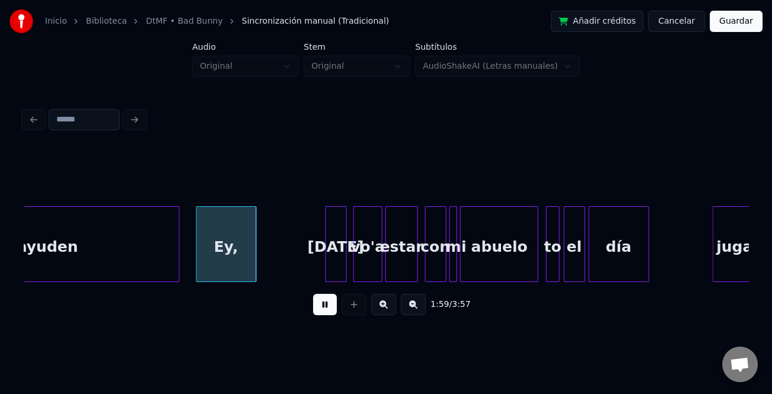
click at [229, 257] on div "Ey," at bounding box center [226, 247] width 59 height 81
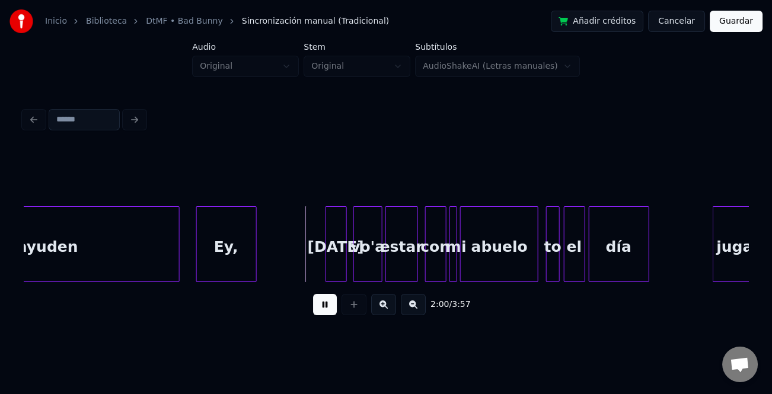
click at [316, 258] on div "[PERSON_NAME], [DATE] vo'a estar con mi abuelo to el día jugando" at bounding box center [27, 244] width 42173 height 76
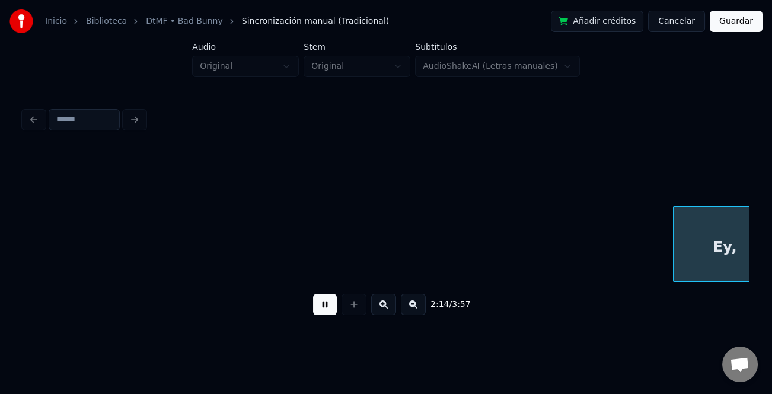
scroll to position [0, 23984]
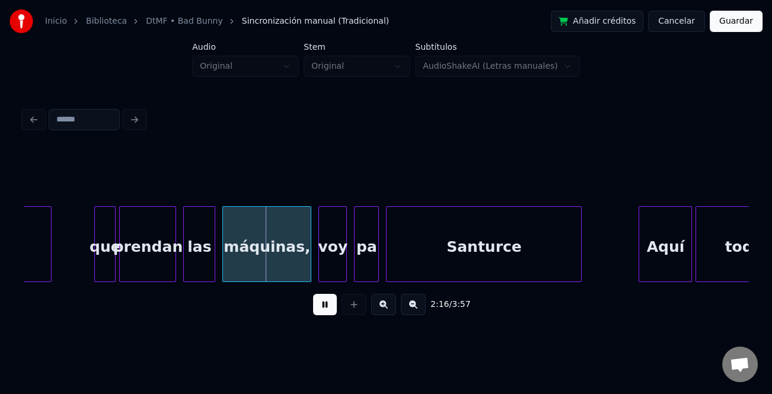
click at [322, 305] on button at bounding box center [325, 304] width 24 height 21
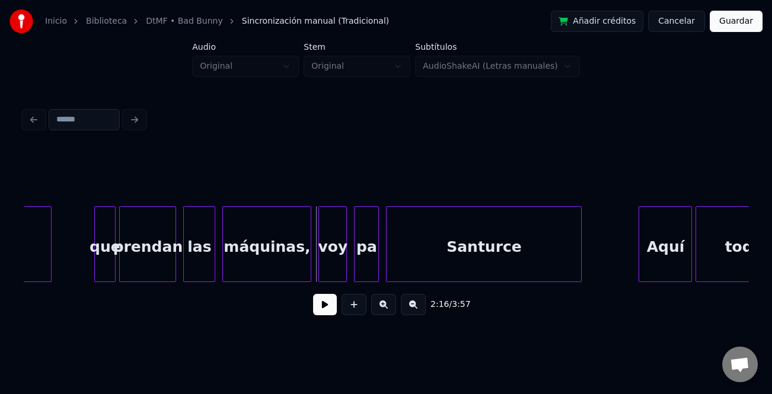
click at [110, 254] on div "que" at bounding box center [105, 247] width 20 height 81
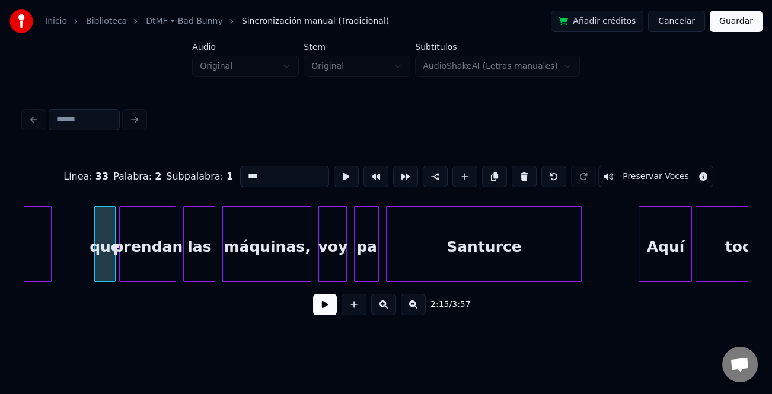
click at [247, 168] on input "***" at bounding box center [284, 176] width 89 height 21
type input "***"
click at [337, 312] on div "2:15 / 3:57" at bounding box center [385, 305] width 705 height 26
click at [336, 311] on button at bounding box center [325, 304] width 24 height 21
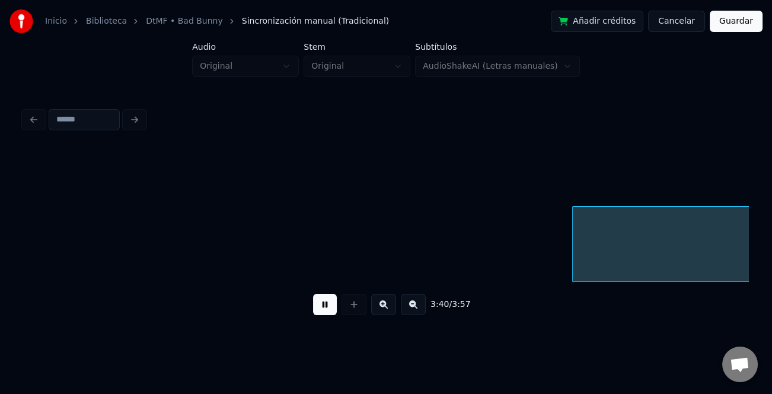
scroll to position [0, 39216]
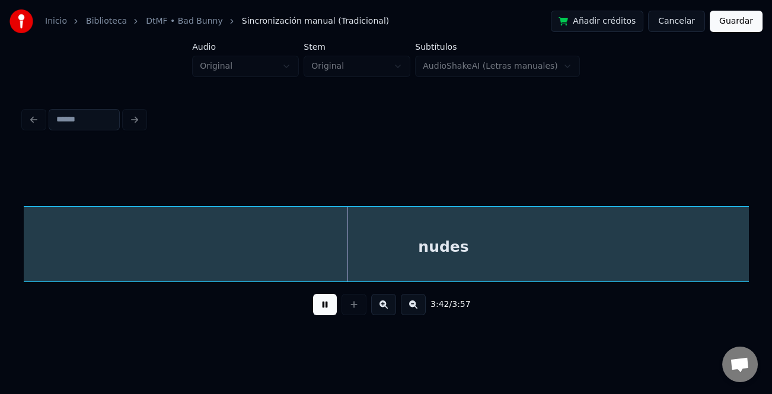
click at [416, 309] on button at bounding box center [413, 304] width 25 height 21
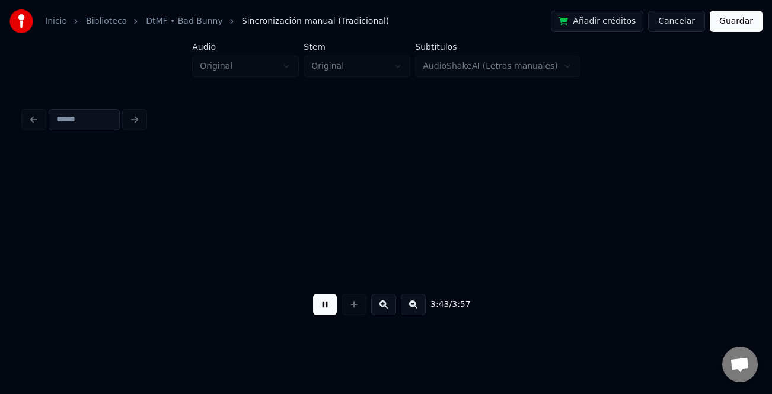
click at [416, 309] on button at bounding box center [413, 304] width 25 height 21
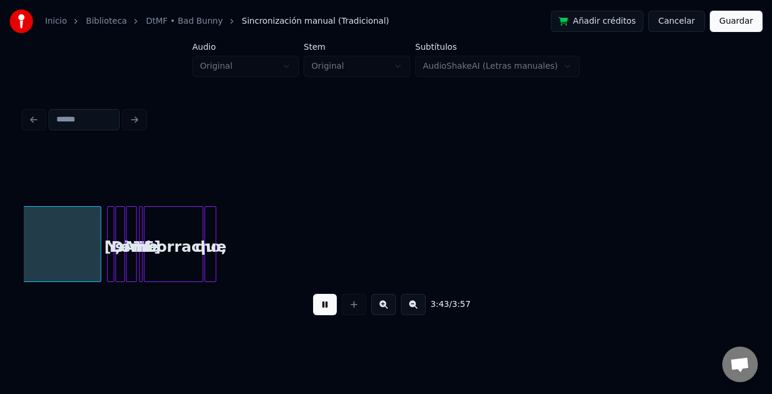
scroll to position [0, 12791]
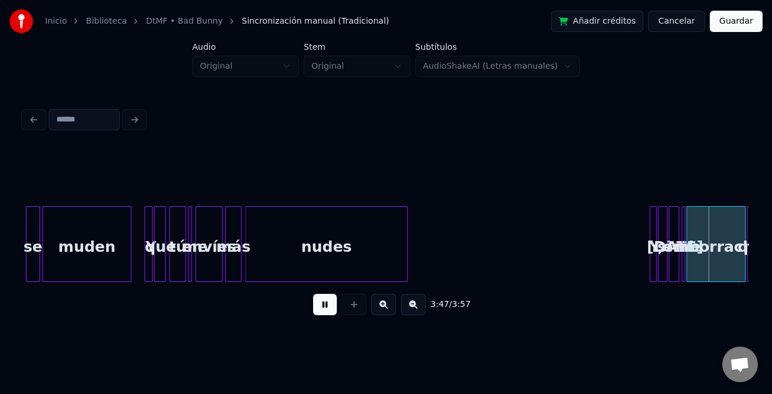
click at [406, 281] on div "nudes tú me envíes más Y, se muden Y que si [DATE] me emborracho, que" at bounding box center [386, 244] width 724 height 76
click at [380, 303] on button at bounding box center [383, 304] width 25 height 21
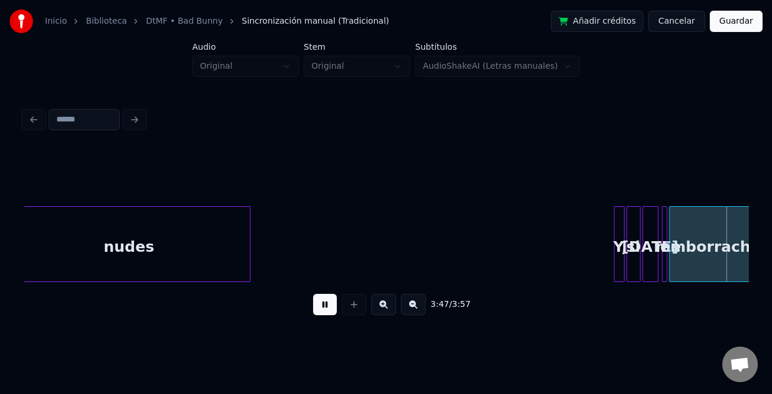
click at [380, 303] on button at bounding box center [383, 304] width 25 height 21
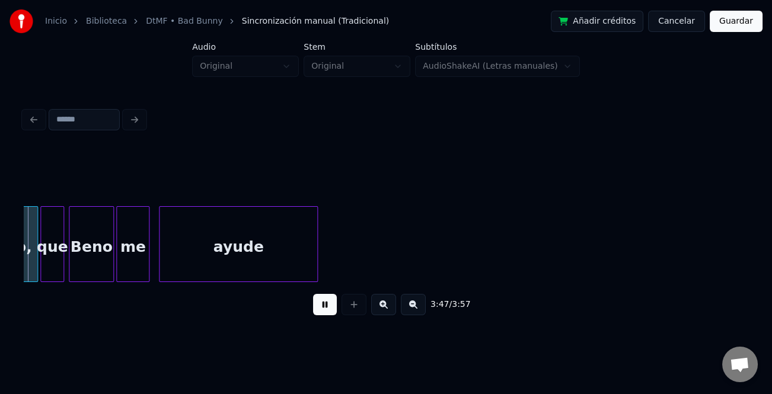
click at [380, 303] on button at bounding box center [383, 304] width 25 height 21
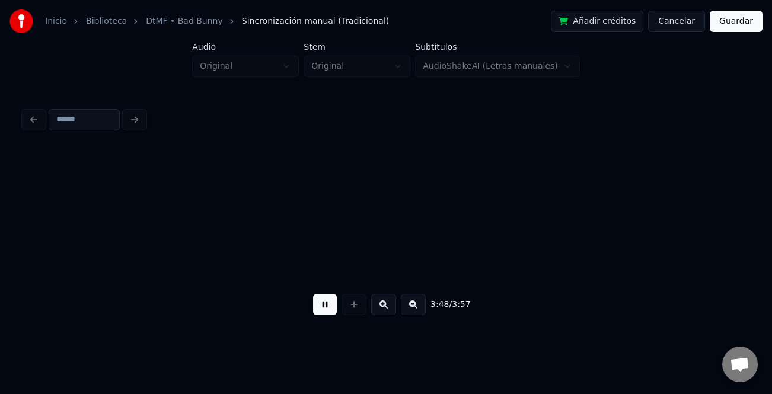
scroll to position [0, 33933]
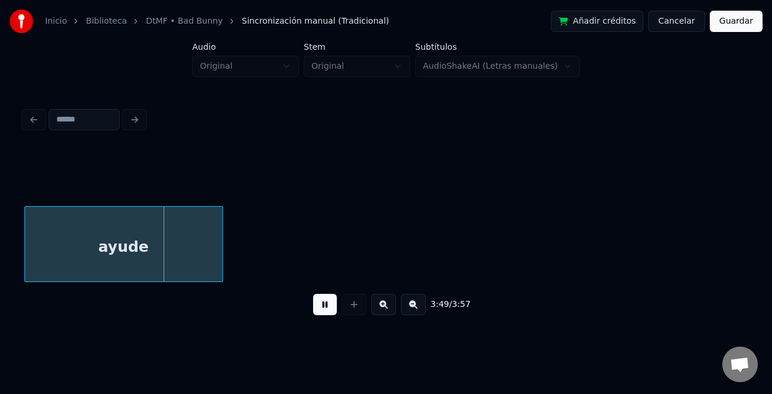
click at [738, 14] on button "Guardar" at bounding box center [735, 21] width 53 height 21
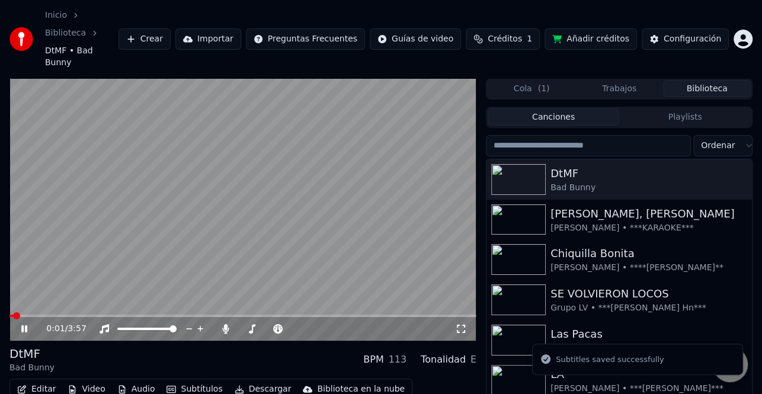
click at [25, 325] on icon at bounding box center [24, 328] width 6 height 7
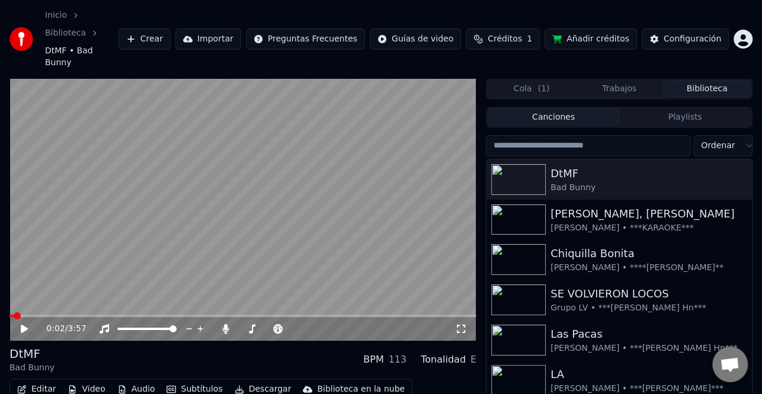
click at [46, 381] on button "Editar" at bounding box center [36, 389] width 48 height 17
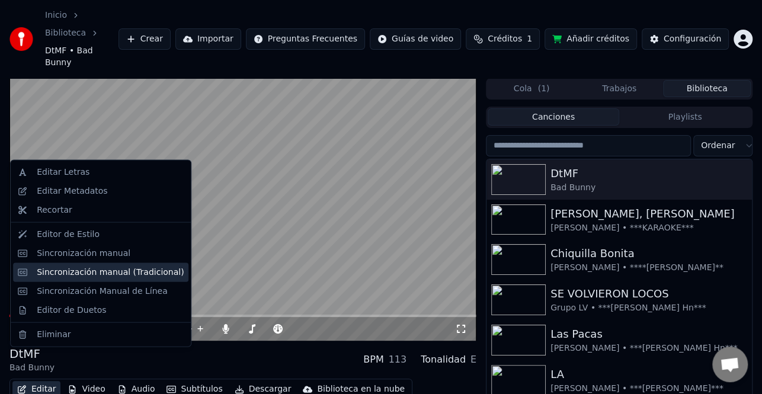
click at [93, 272] on div "Sincronización manual (Tradicional)" at bounding box center [110, 272] width 147 height 12
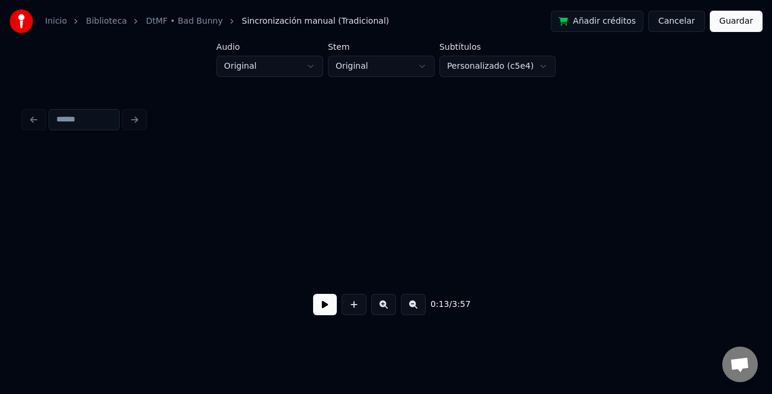
scroll to position [0, 1976]
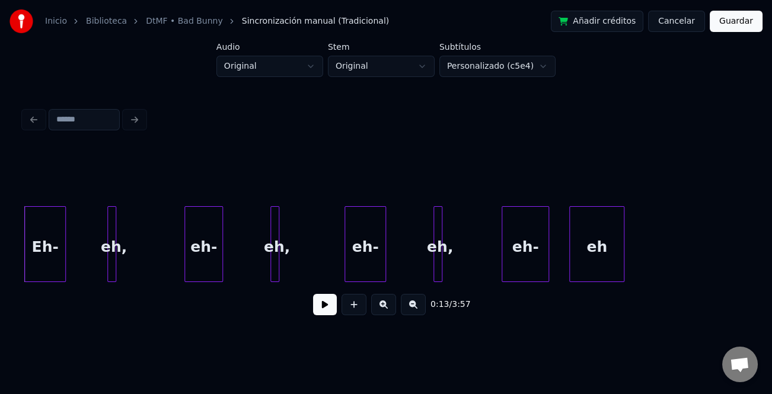
click at [752, 24] on button "Guardar" at bounding box center [735, 21] width 53 height 21
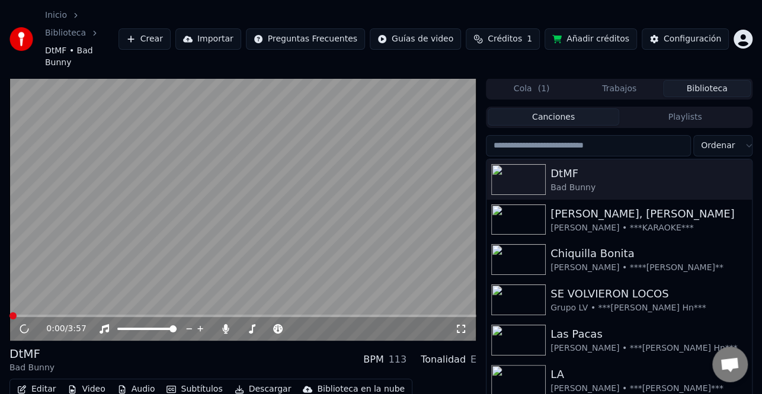
click at [37, 381] on button "Editar" at bounding box center [36, 389] width 48 height 17
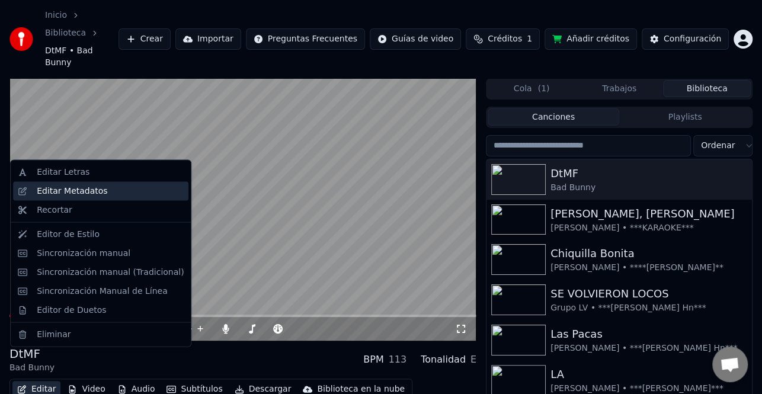
click at [94, 196] on div "Editar Metadatos" at bounding box center [72, 192] width 71 height 12
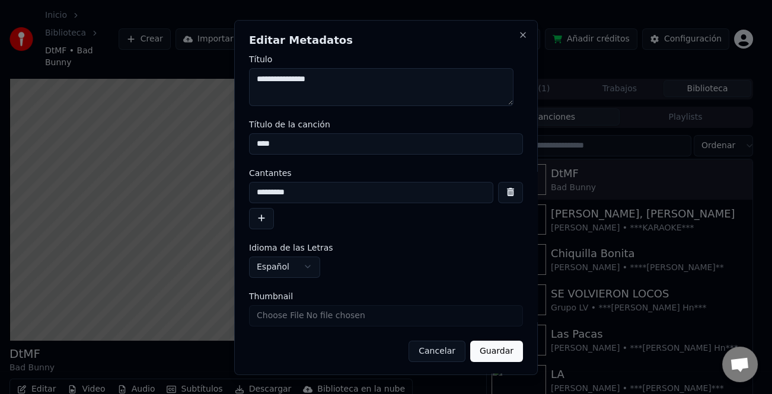
click at [266, 226] on button "button" at bounding box center [261, 217] width 25 height 21
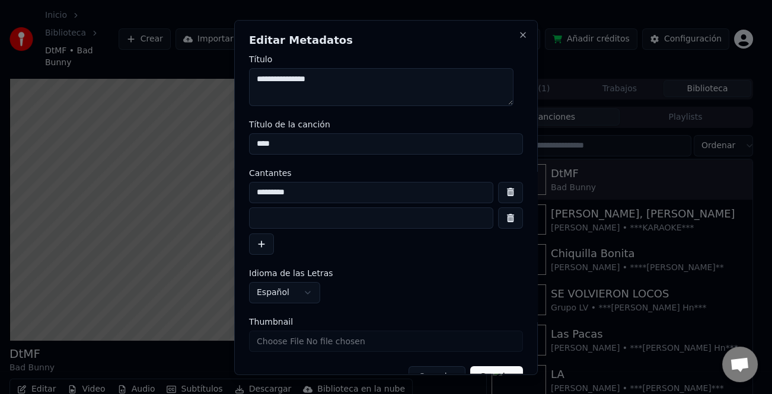
click at [249, 234] on button "button" at bounding box center [261, 244] width 25 height 21
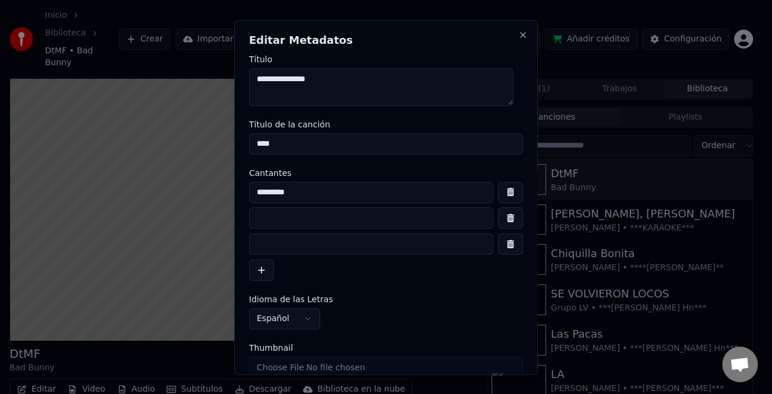
click at [249, 260] on button "button" at bounding box center [261, 270] width 25 height 21
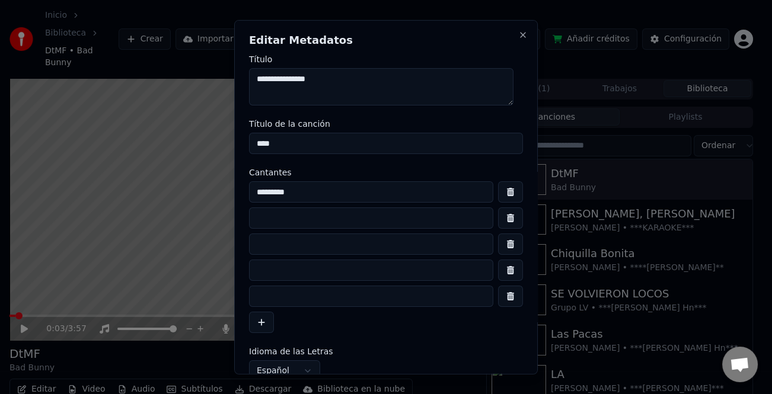
click at [505, 295] on button "button" at bounding box center [510, 296] width 25 height 21
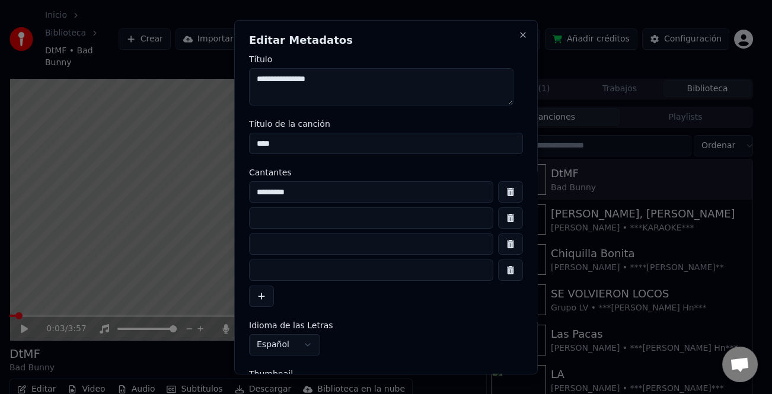
click at [503, 277] on button "button" at bounding box center [510, 270] width 25 height 21
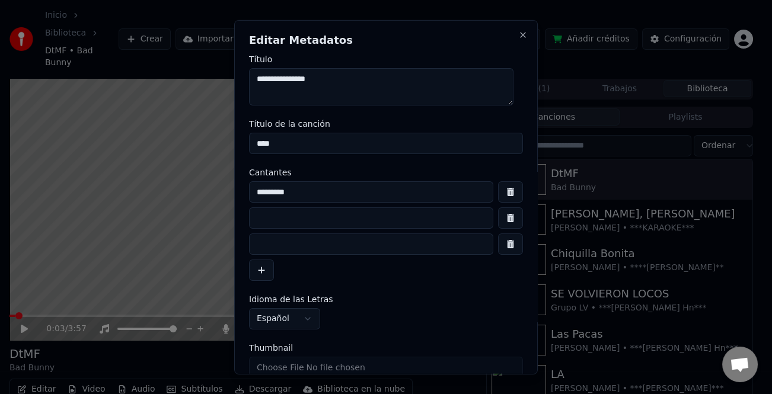
click at [503, 249] on button "button" at bounding box center [510, 244] width 25 height 21
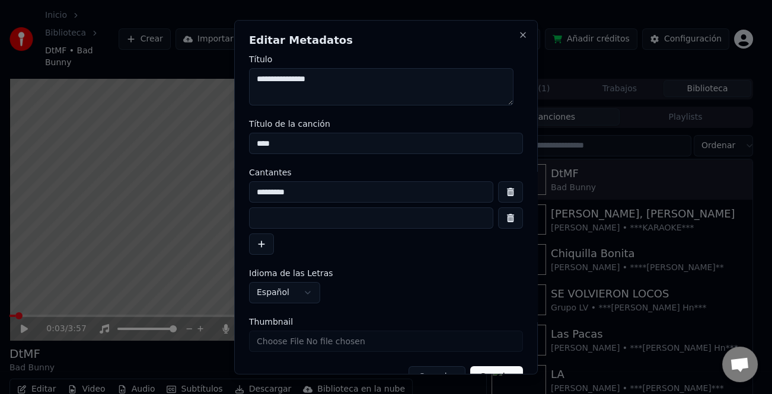
click at [311, 219] on input at bounding box center [371, 217] width 244 height 21
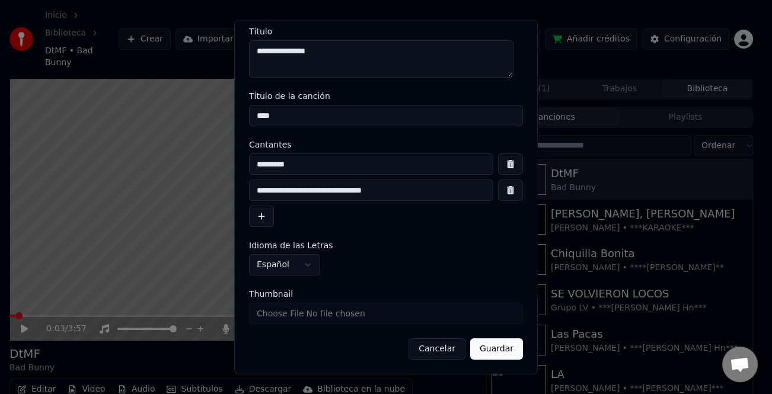
type input "**********"
click at [496, 344] on button "Guardar" at bounding box center [496, 348] width 53 height 21
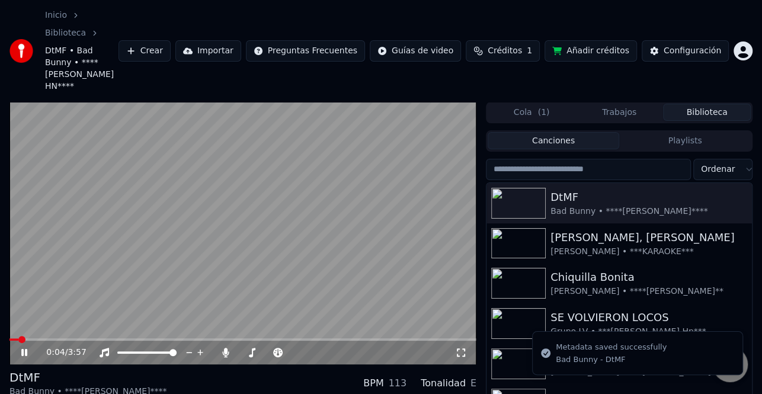
click at [30, 348] on icon at bounding box center [32, 352] width 27 height 9
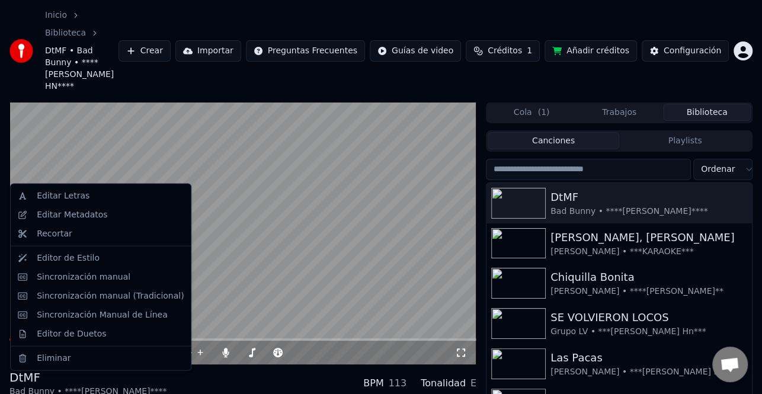
click at [100, 214] on div "Editar Metadatos" at bounding box center [110, 215] width 147 height 12
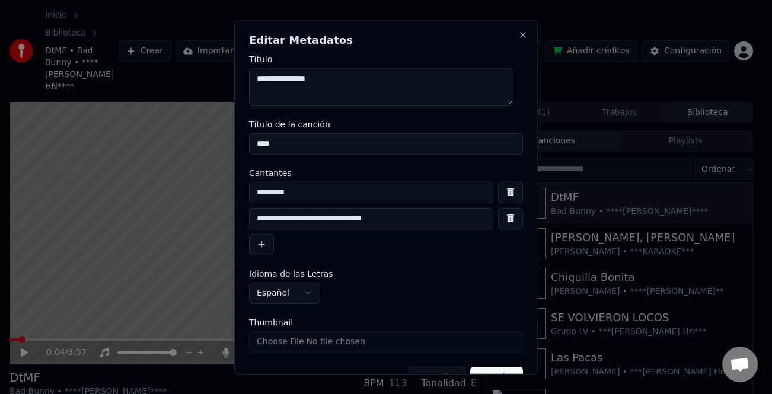
click at [277, 212] on input "**********" at bounding box center [371, 217] width 244 height 21
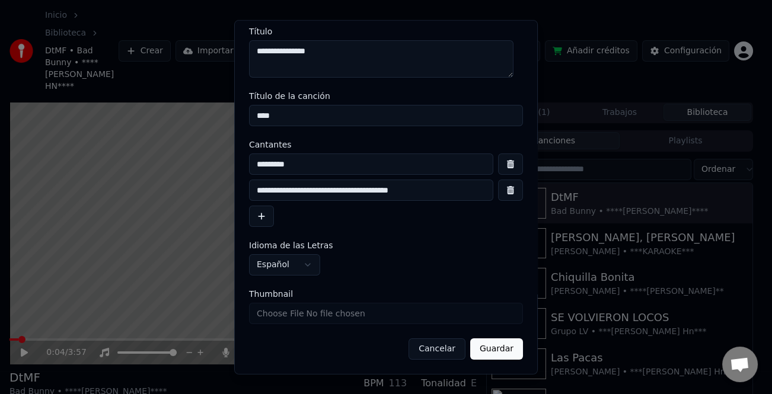
type input "**********"
click at [486, 344] on button "Guardar" at bounding box center [496, 348] width 53 height 21
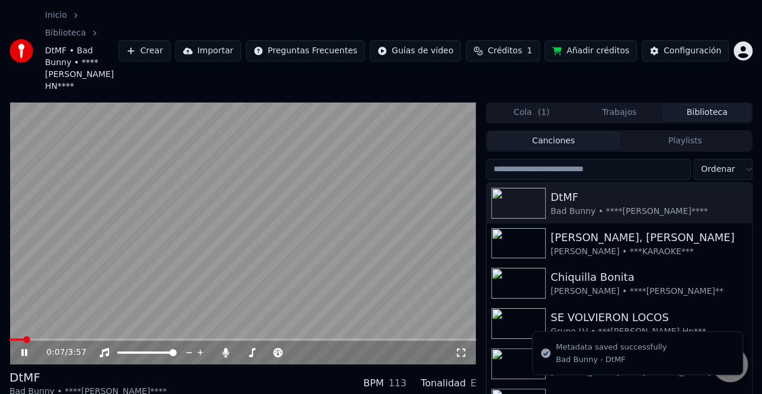
click at [27, 349] on icon at bounding box center [24, 352] width 6 height 7
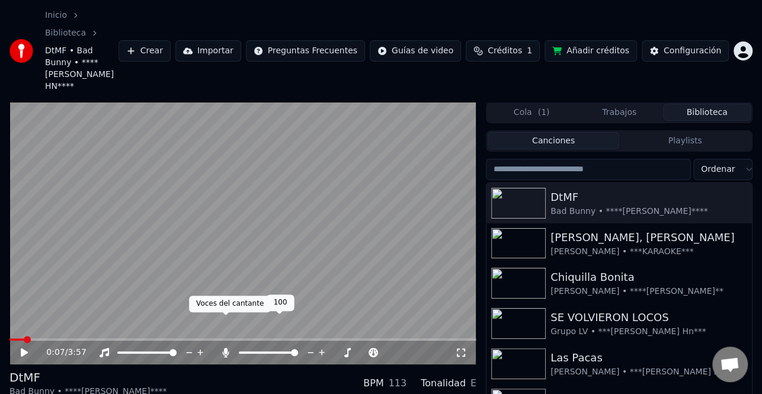
click at [225, 348] on icon at bounding box center [226, 352] width 7 height 9
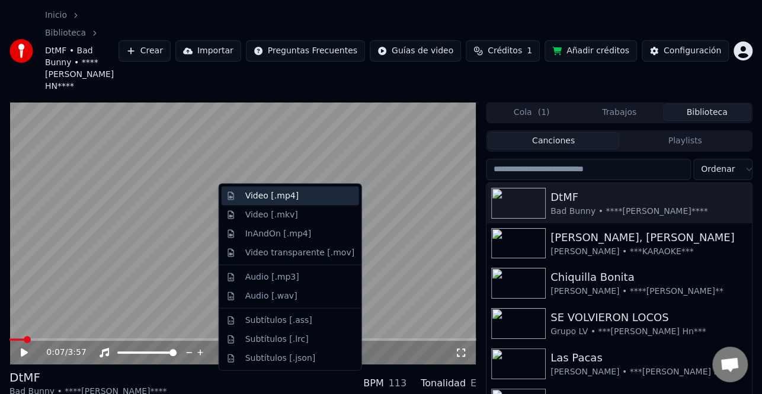
click at [286, 198] on div "Video [.mp4]" at bounding box center [271, 196] width 53 height 12
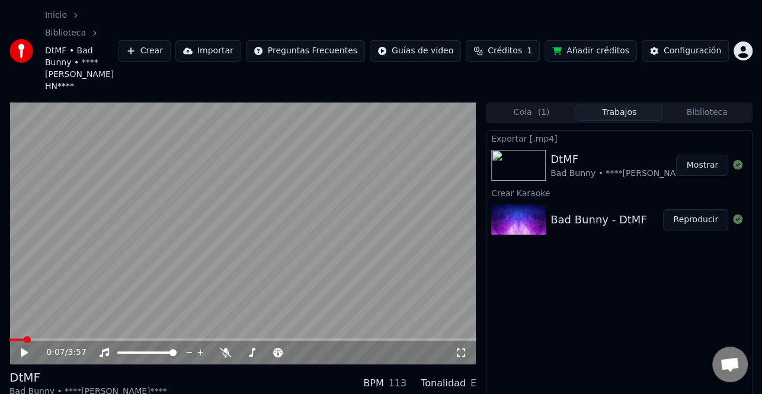
click at [703, 155] on button "Mostrar" at bounding box center [702, 165] width 52 height 21
